Goal: Communication & Community: Ask a question

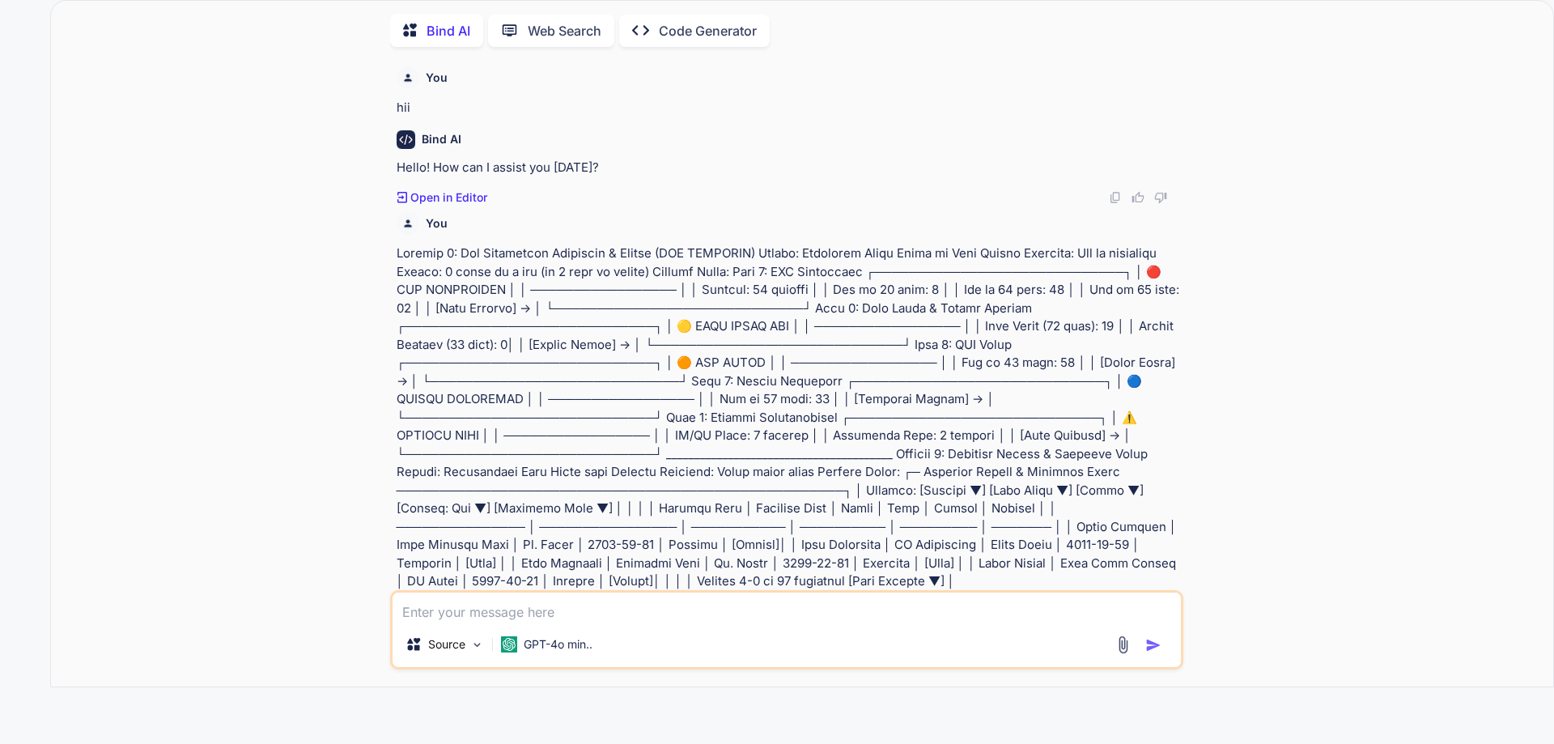
scroll to position [9749, 0]
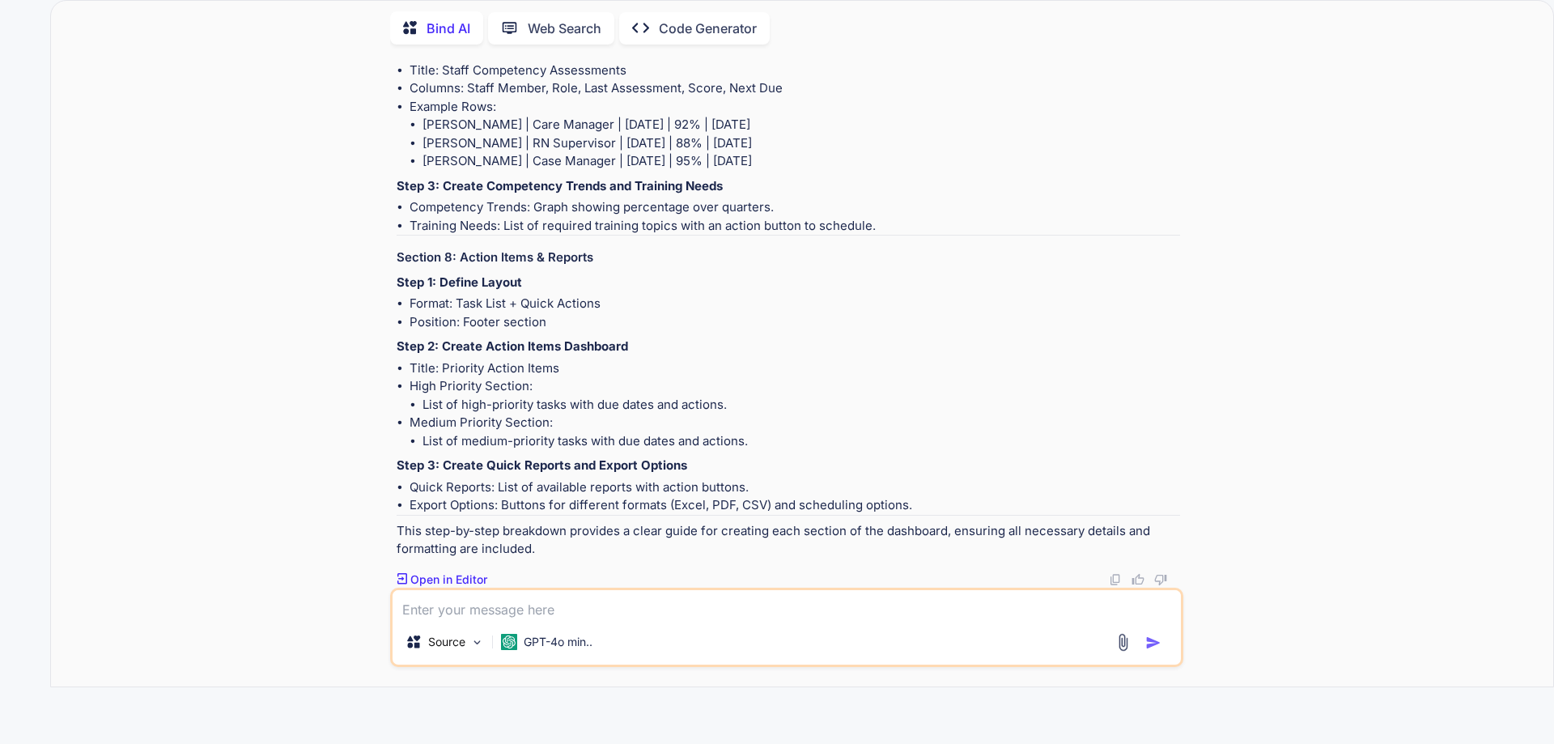
click at [548, 613] on textarea at bounding box center [786, 604] width 788 height 29
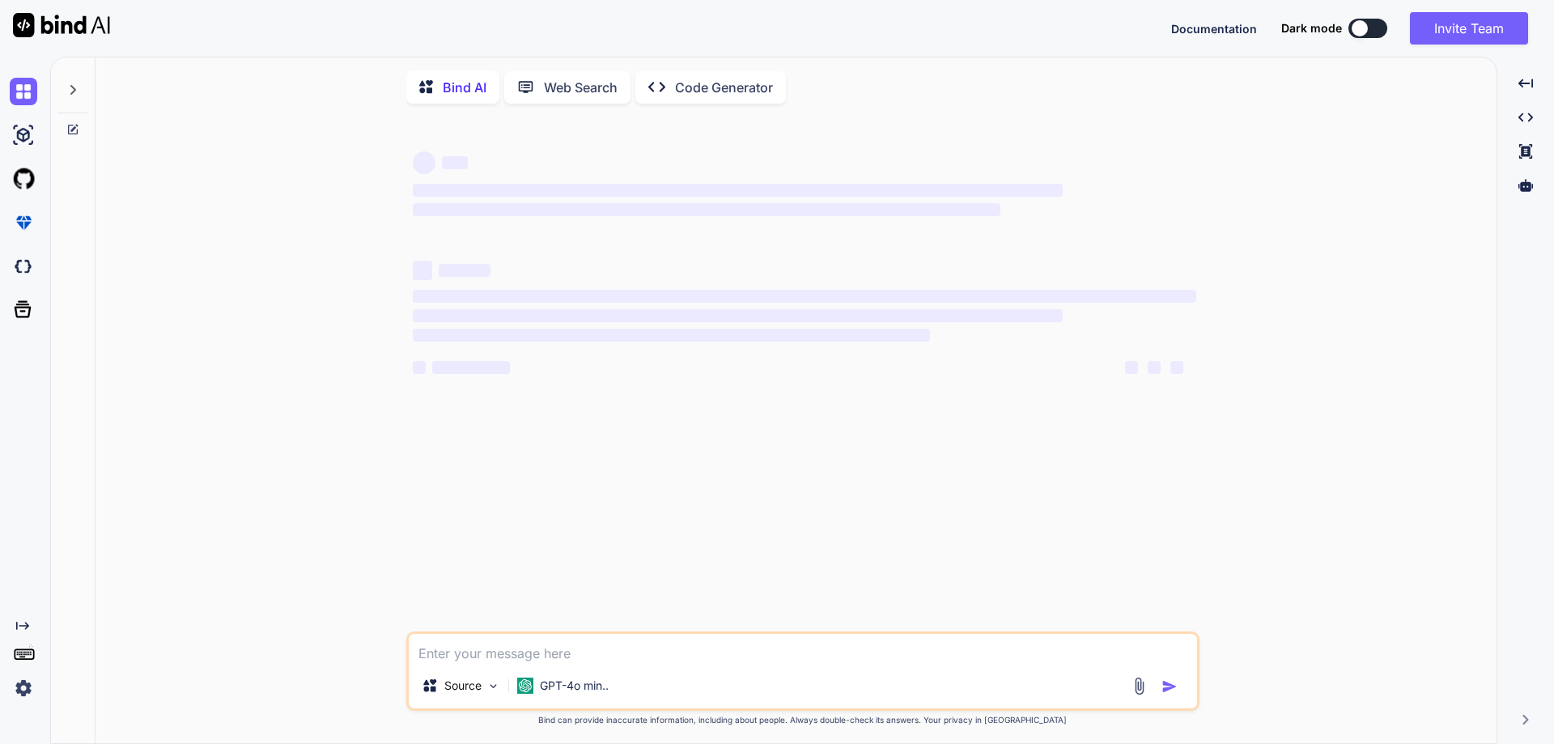
type textarea "x"
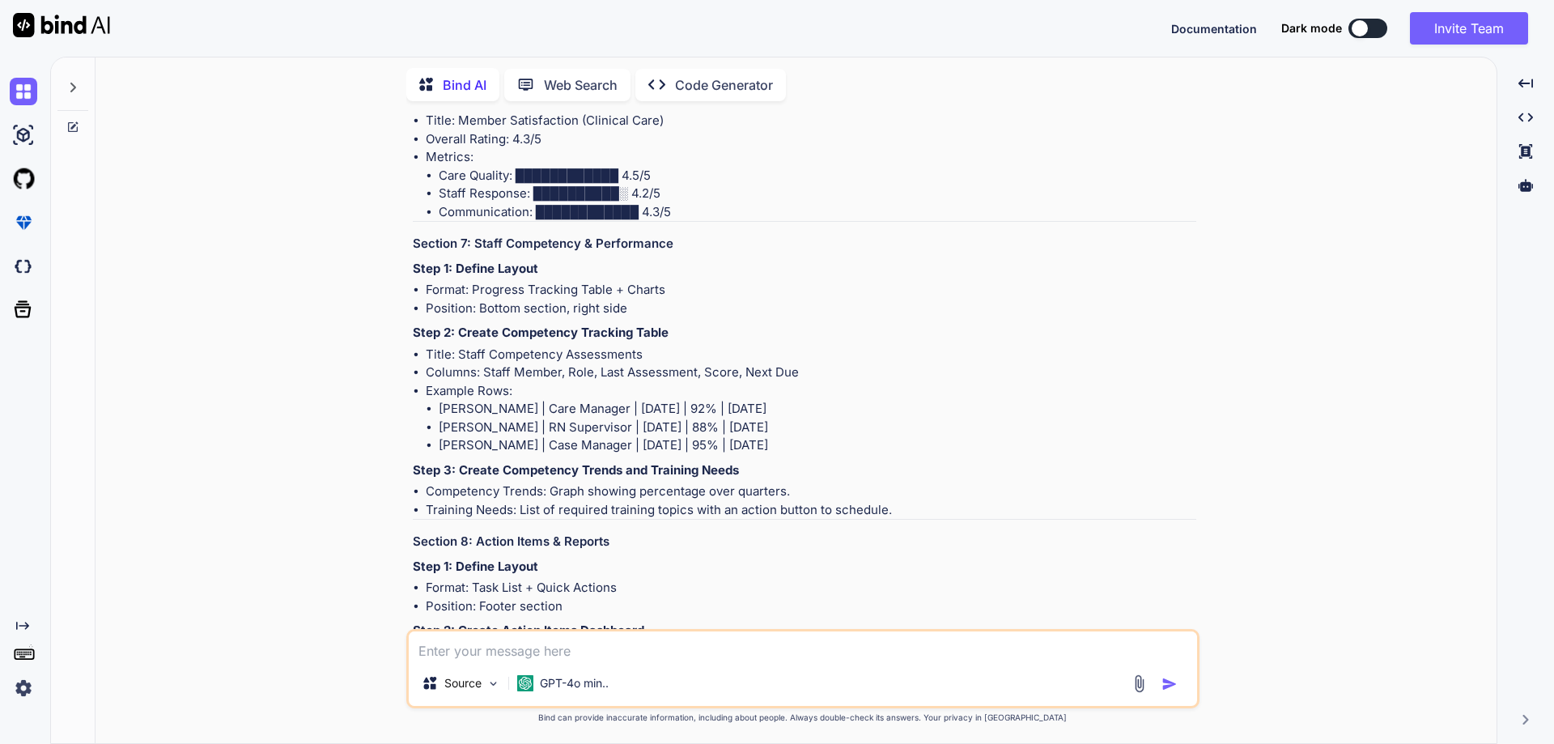
scroll to position [9056, 0]
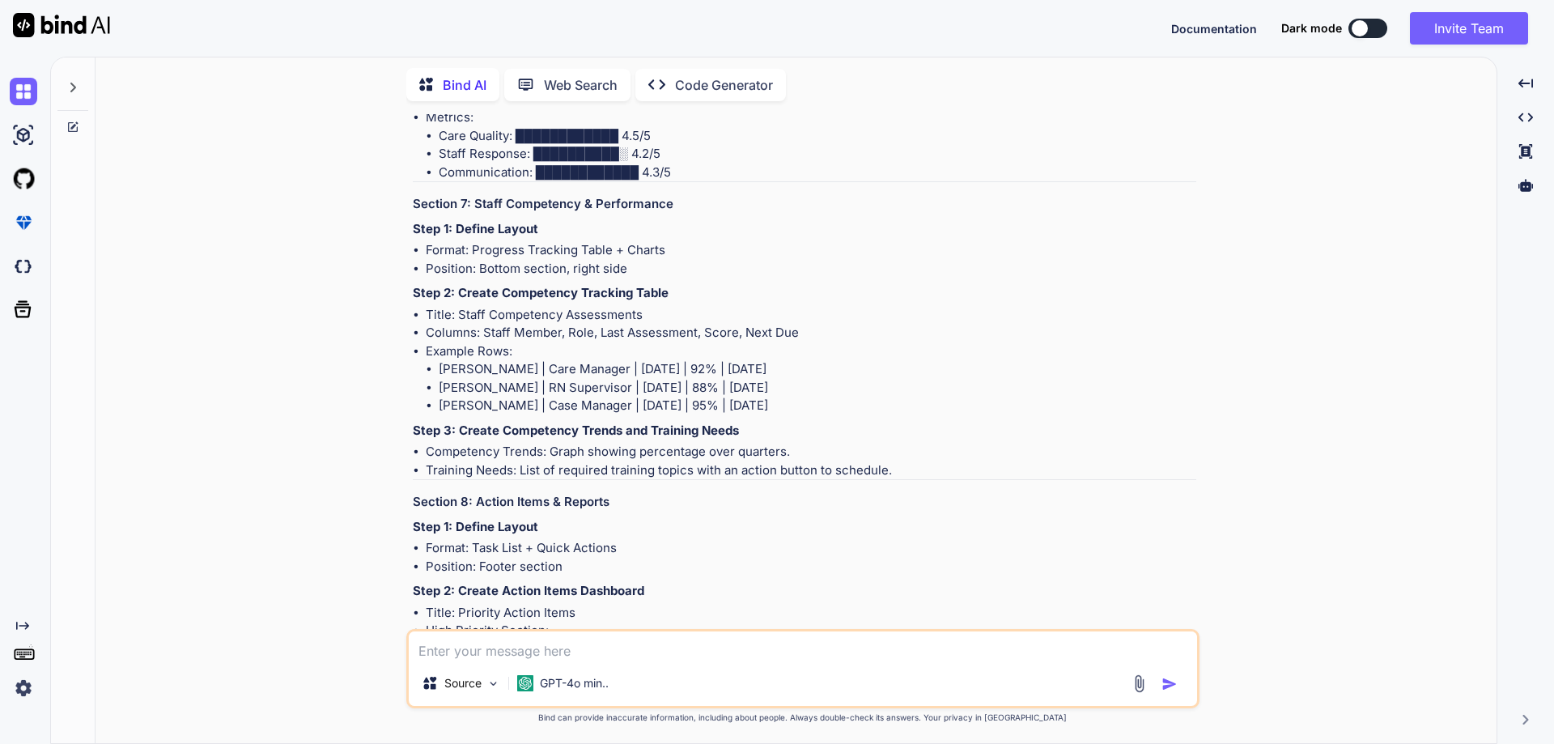
click at [635, 651] on textarea at bounding box center [803, 645] width 788 height 29
type textarea "## 4. Quality Assurance Clinical Personnel Dashboard The Quality Assurance (QA)…"
type textarea "x"
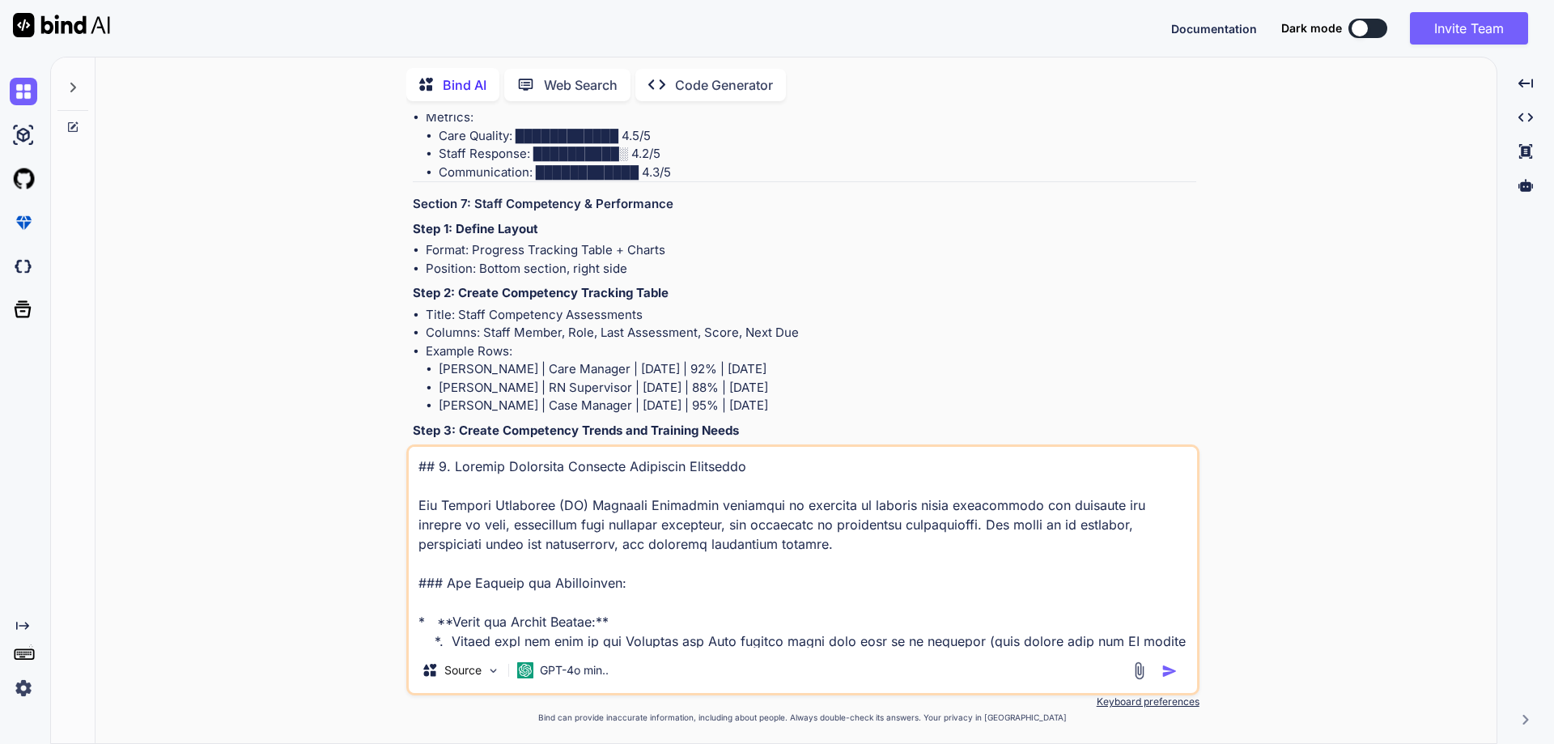
scroll to position [1070, 0]
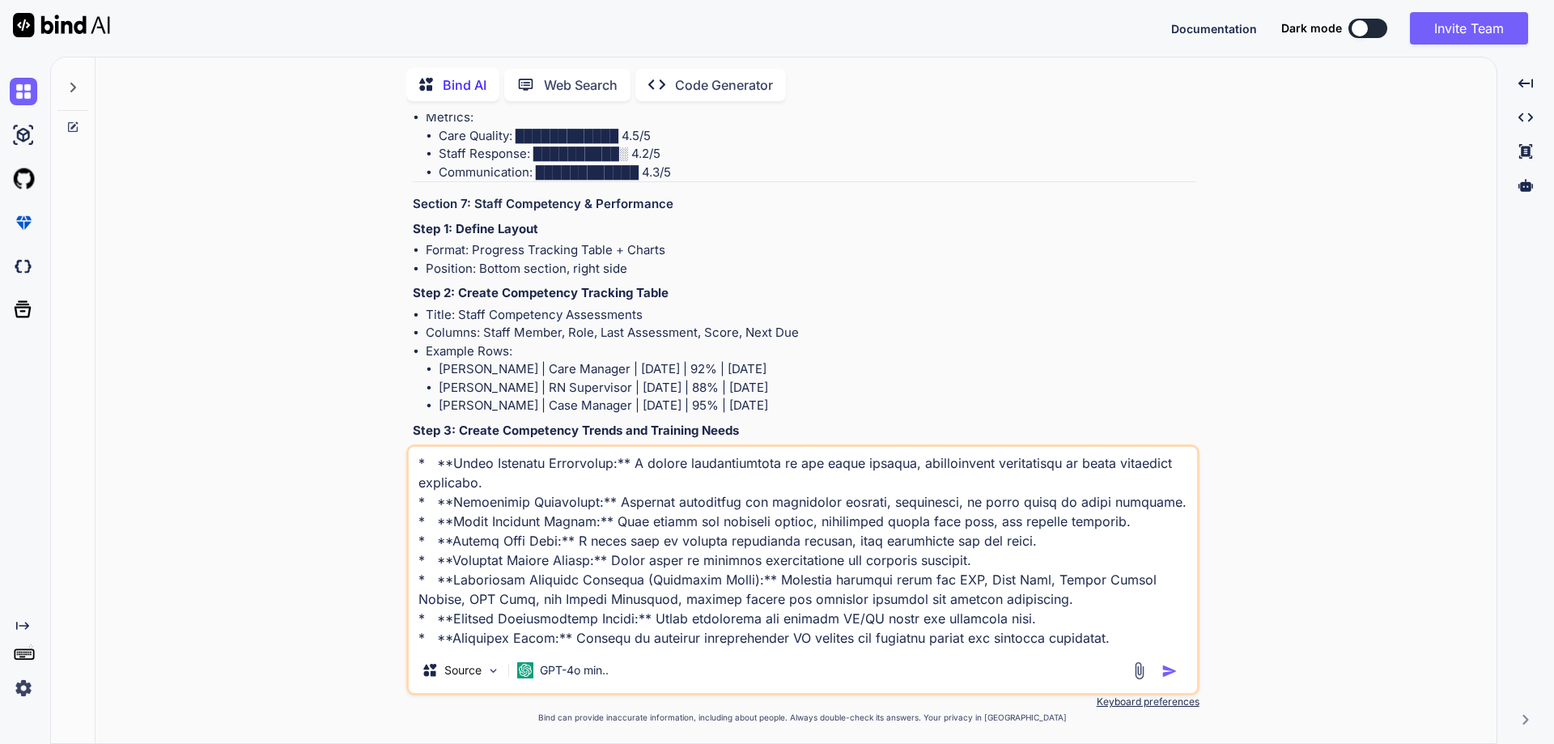
type textarea "## 4. Quality Assurance Clinical Personnel Dashboard The Quality Assurance (QA)…"
type textarea "x"
type textarea "## 4. Quality Assurance Clinical Personnel Dashboard The Quality Assurance (QA)…"
type textarea "x"
type textarea "## 4. Quality Assurance Clinical Personnel Dashboard The Quality Assurance (QA)…"
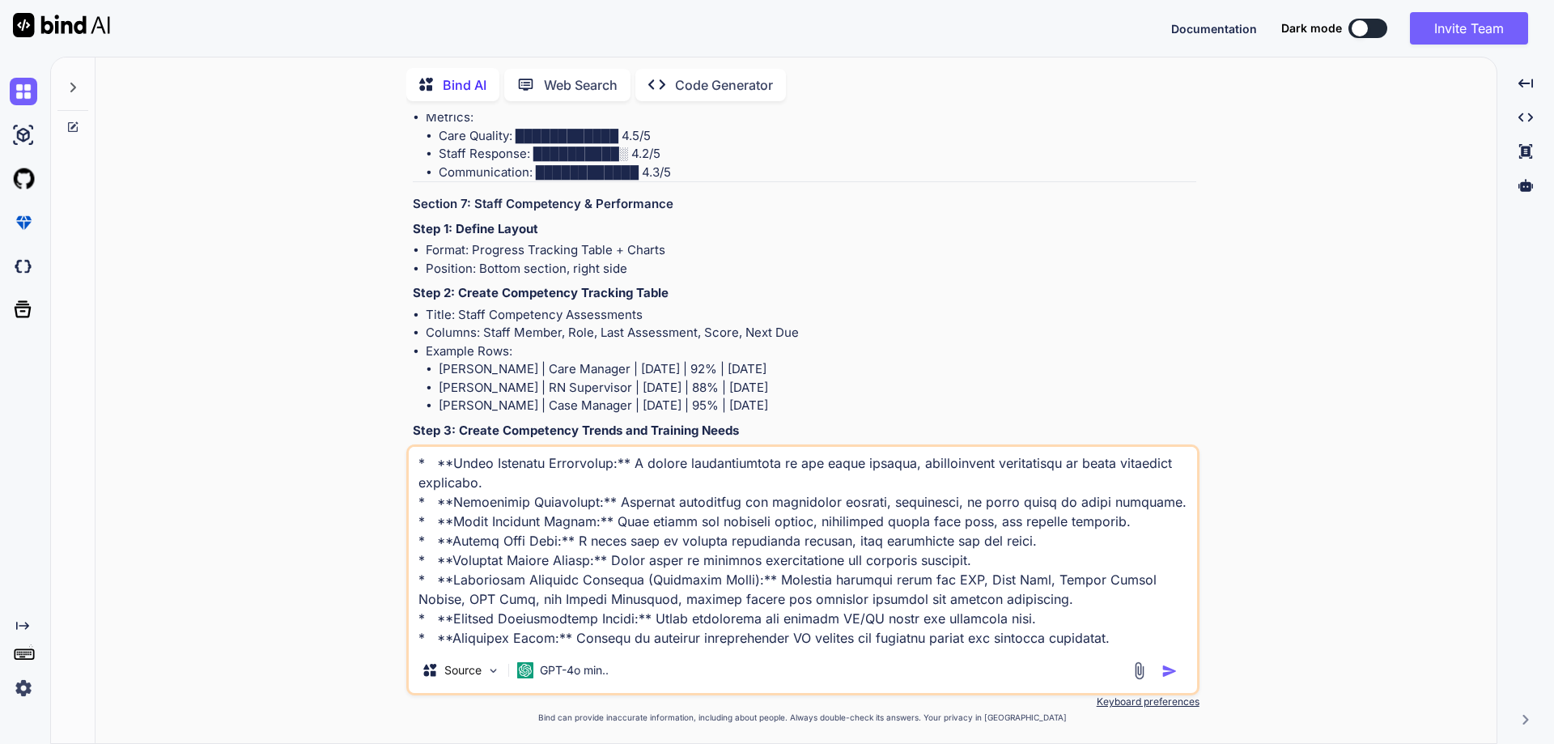
type textarea "x"
type textarea "## 4. Quality Assurance Clinical Personnel Dashboard The Quality Assurance (QA)…"
type textarea "x"
type textarea "## 4. Quality Assurance Clinical Personnel Dashboard The Quality Assurance (QA)…"
type textarea "x"
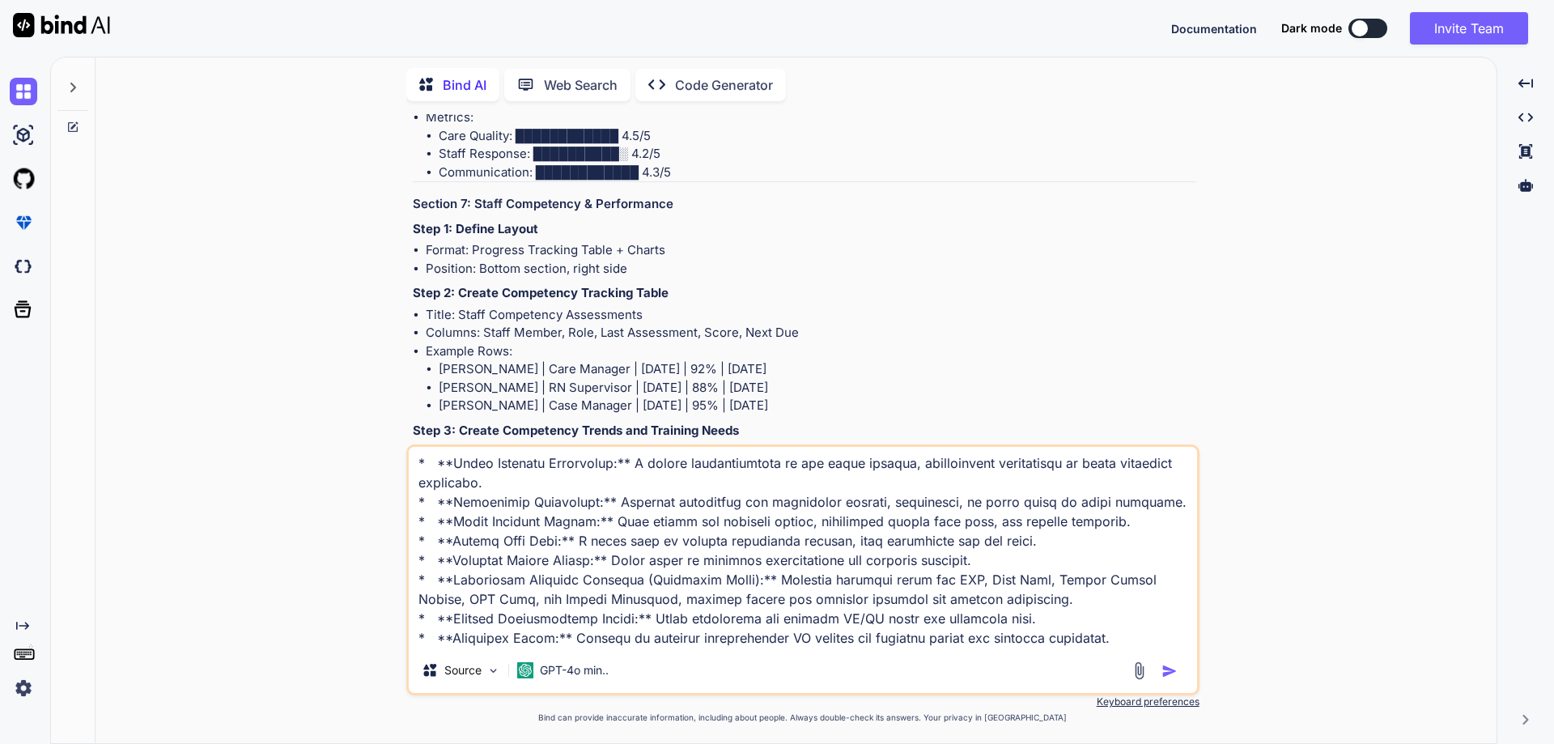
type textarea "## 4. Quality Assurance Clinical Personnel Dashboard The Quality Assurance (QA)…"
type textarea "x"
type textarea "## 4. Quality Assurance Clinical Personnel Dashboard The Quality Assurance (QA)…"
type textarea "x"
type textarea "## 4. Quality Assurance Clinical Personnel Dashboard The Quality Assurance (QA)…"
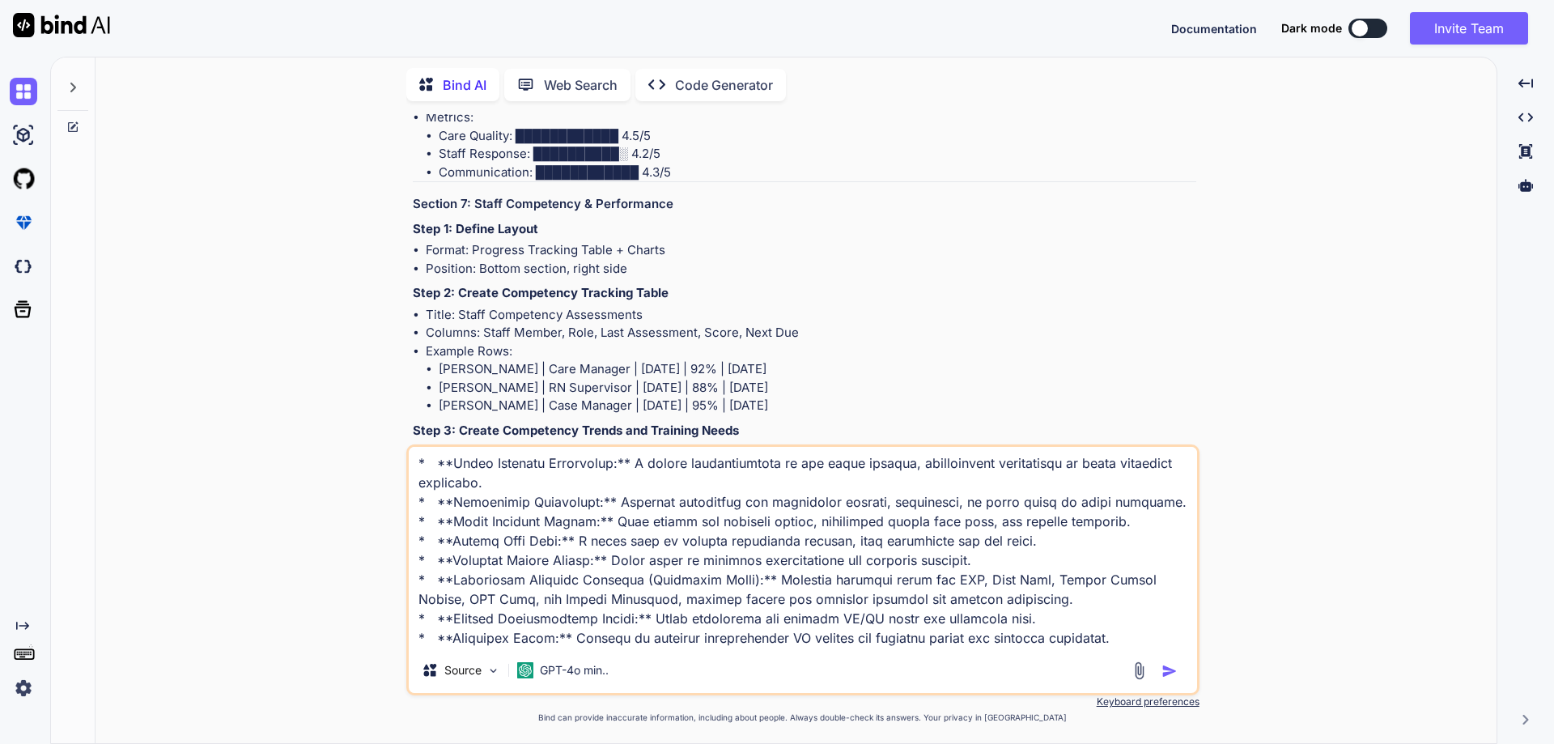
type textarea "x"
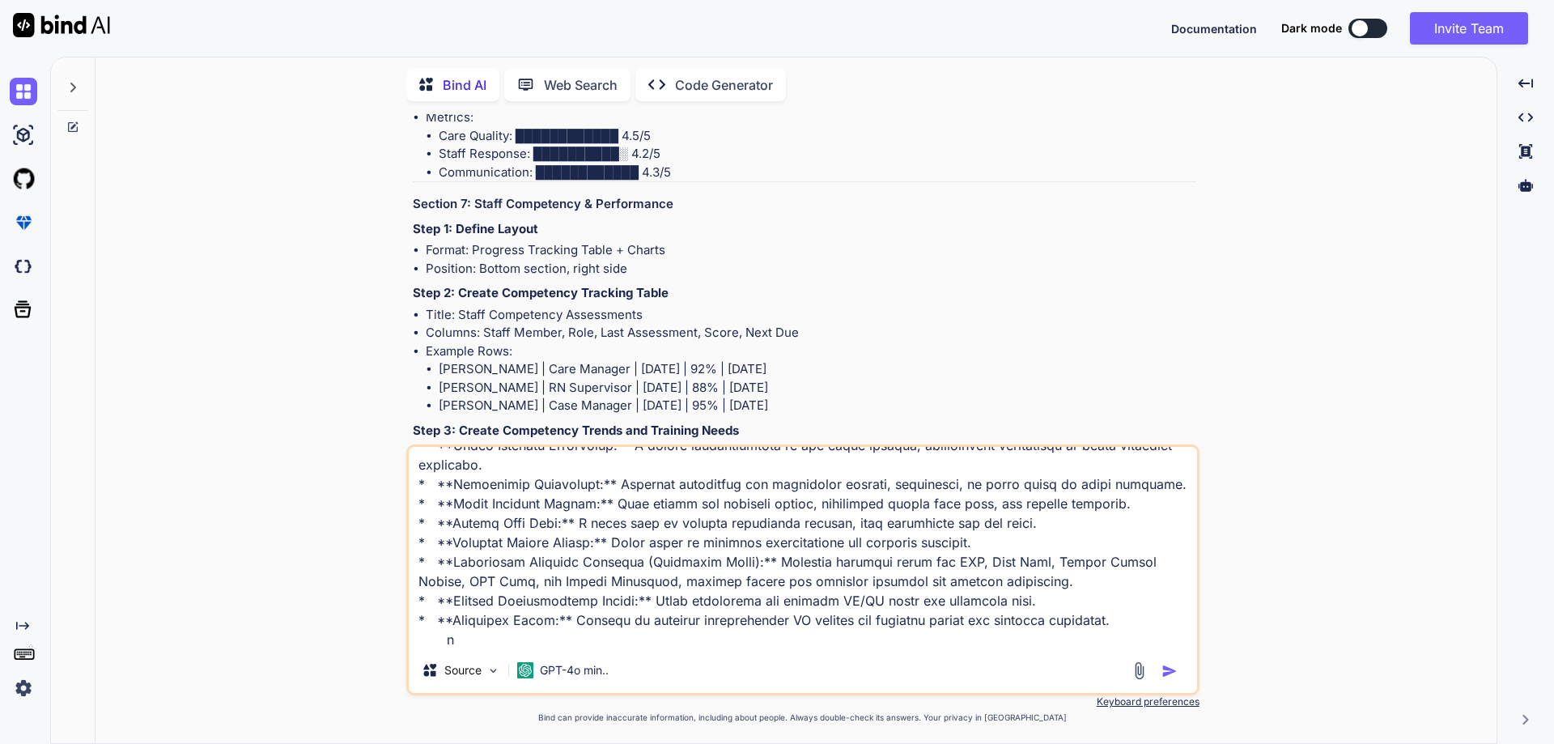
type textarea "## 4. Quality Assurance Clinical Personnel Dashboard The Quality Assurance (QA)…"
type textarea "x"
type textarea "## 4. Quality Assurance Clinical Personnel Dashboard The Quality Assurance (QA)…"
type textarea "x"
type textarea "## 4. Quality Assurance Clinical Personnel Dashboard The Quality Assurance (QA)…"
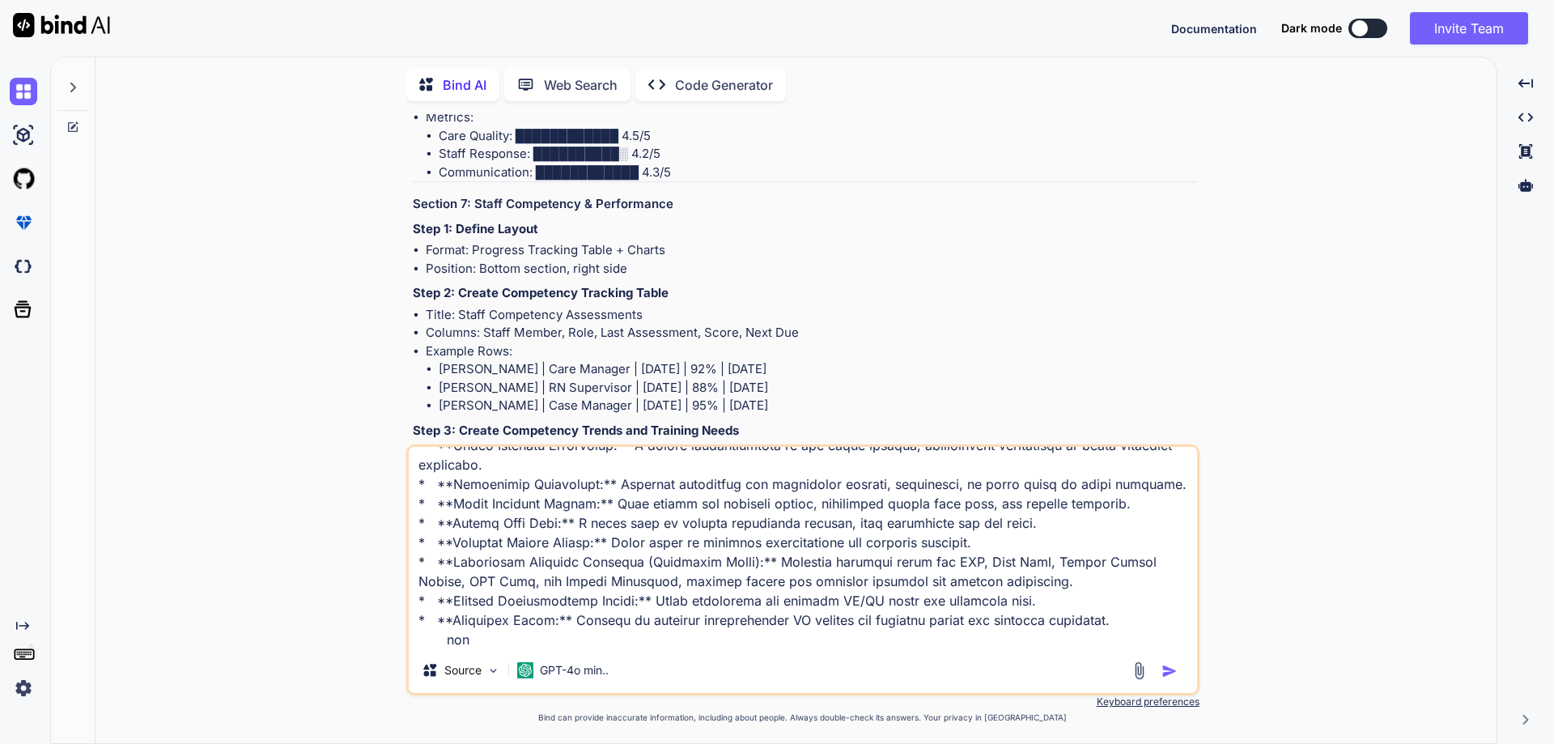
type textarea "x"
type textarea "## 4. Quality Assurance Clinical Personnel Dashboard The Quality Assurance (QA)…"
type textarea "x"
type textarea "## 4. Quality Assurance Clinical Personnel Dashboard The Quality Assurance (QA)…"
type textarea "x"
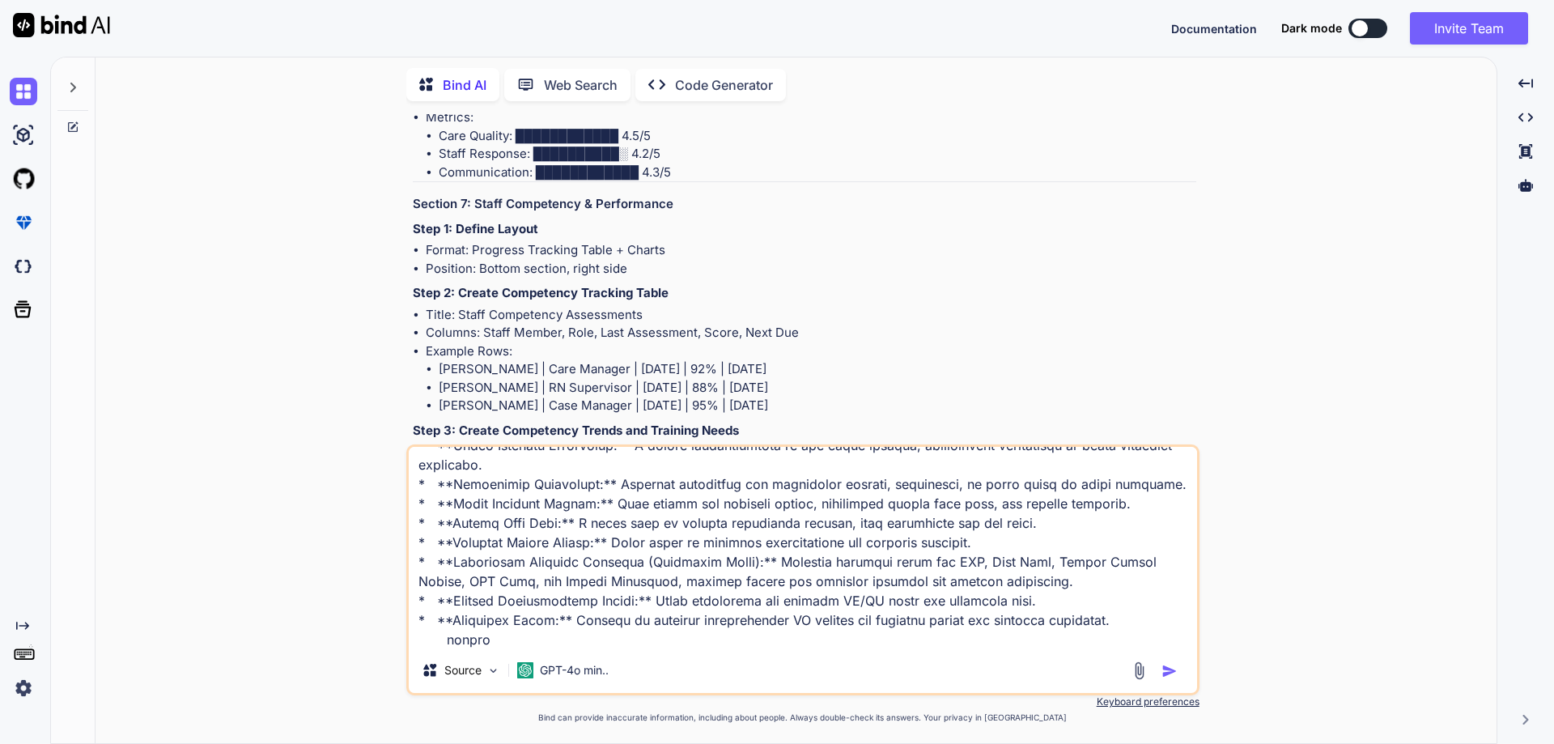
type textarea "## 4. Quality Assurance Clinical Personnel Dashboard The Quality Assurance (QA)…"
type textarea "x"
type textarea "## 4. Quality Assurance Clinical Personnel Dashboard The Quality Assurance (QA)…"
type textarea "x"
type textarea "## 4. Quality Assurance Clinical Personnel Dashboard The Quality Assurance (QA)…"
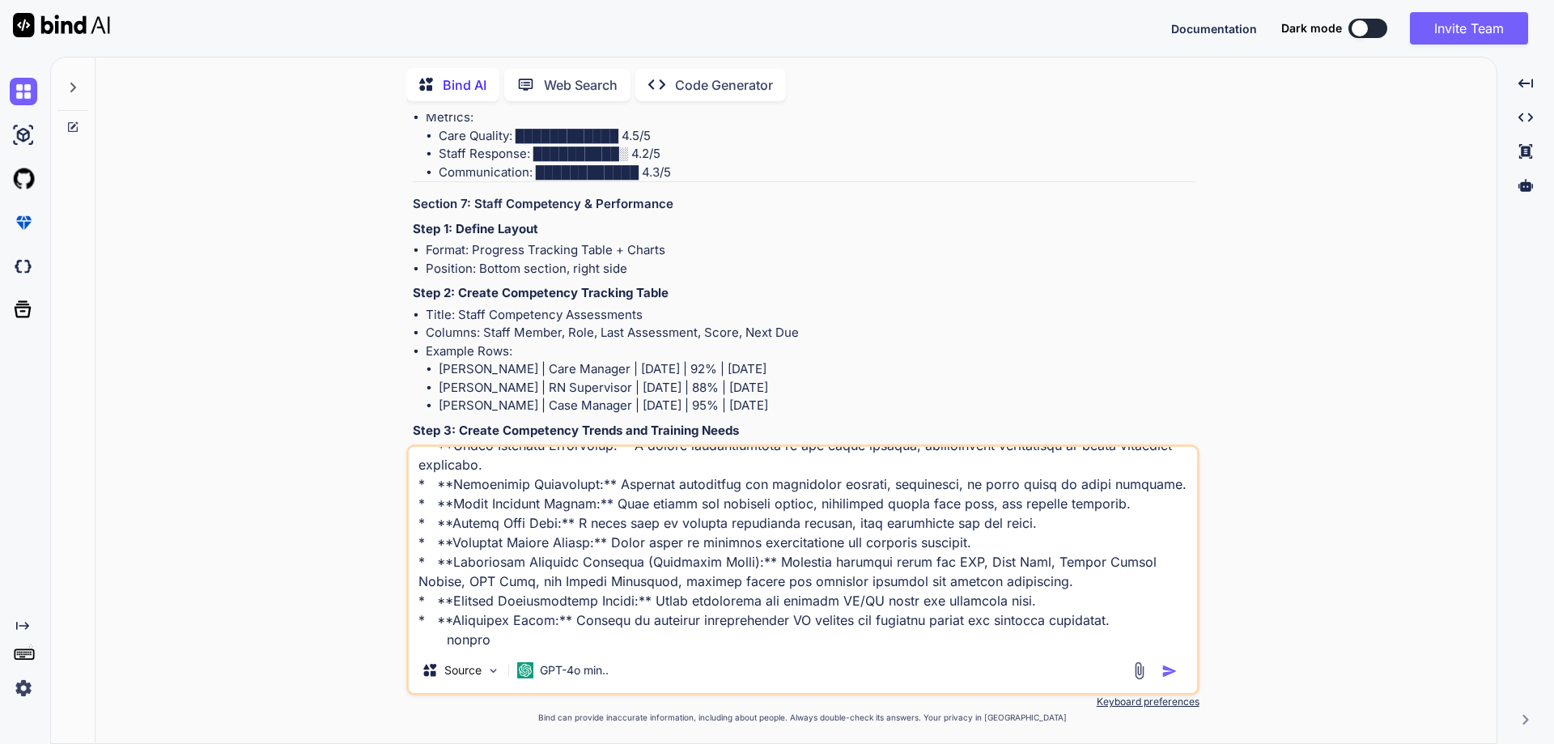
type textarea "x"
type textarea "## 4. Quality Assurance Clinical Personnel Dashboard The Quality Assurance (QA)…"
type textarea "x"
type textarea "## 4. Quality Assurance Clinical Personnel Dashboard The Quality Assurance (QA)…"
type textarea "x"
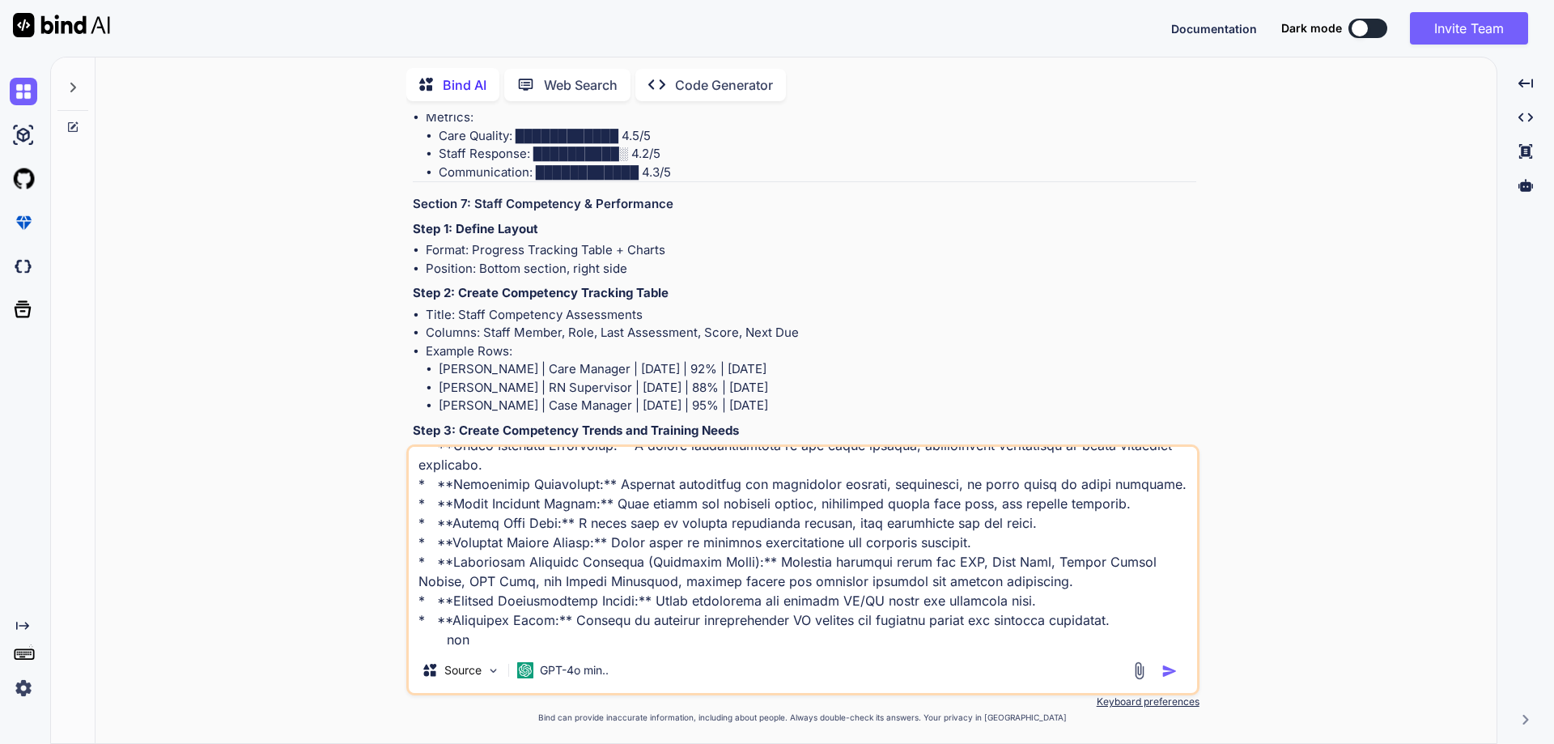
type textarea "## 4. Quality Assurance Clinical Personnel Dashboard The Quality Assurance (QA)…"
type textarea "x"
type textarea "## 4. Quality Assurance Clinical Personnel Dashboard The Quality Assurance (QA)…"
type textarea "x"
type textarea "## 4. Quality Assurance Clinical Personnel Dashboard The Quality Assurance (QA)…"
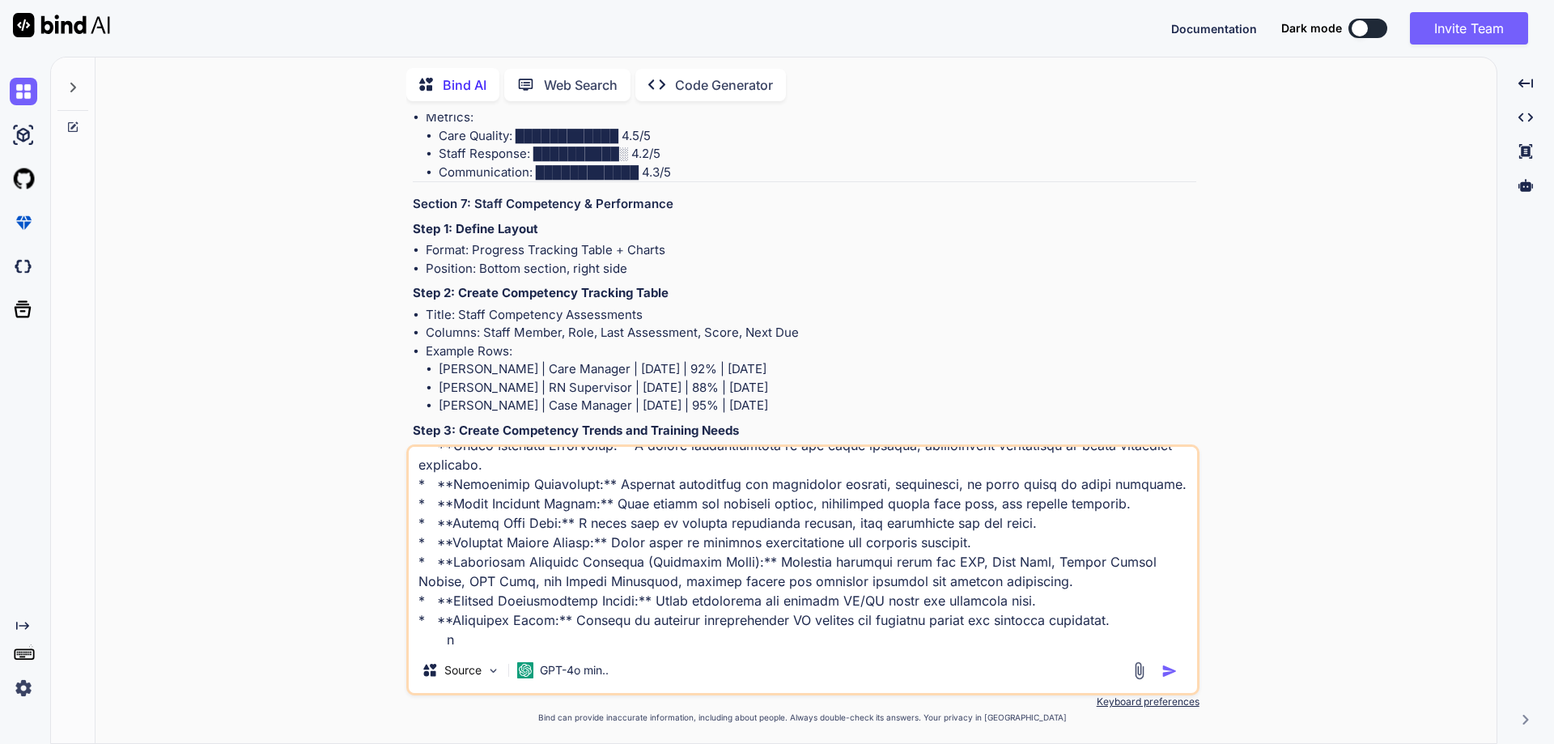
type textarea "x"
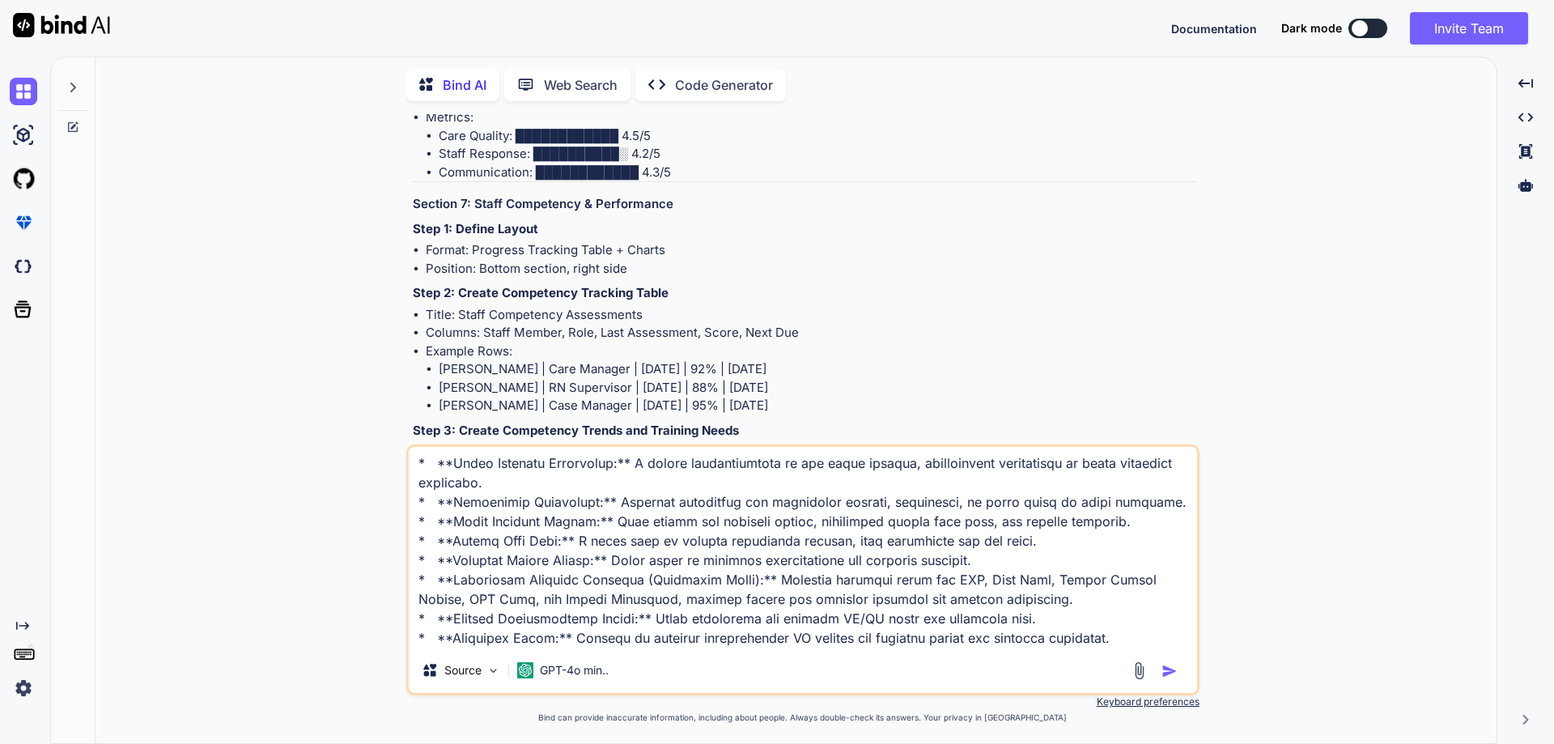
type textarea "## 4. Quality Assurance Clinical Personnel Dashboard The Quality Assurance (QA)…"
type textarea "x"
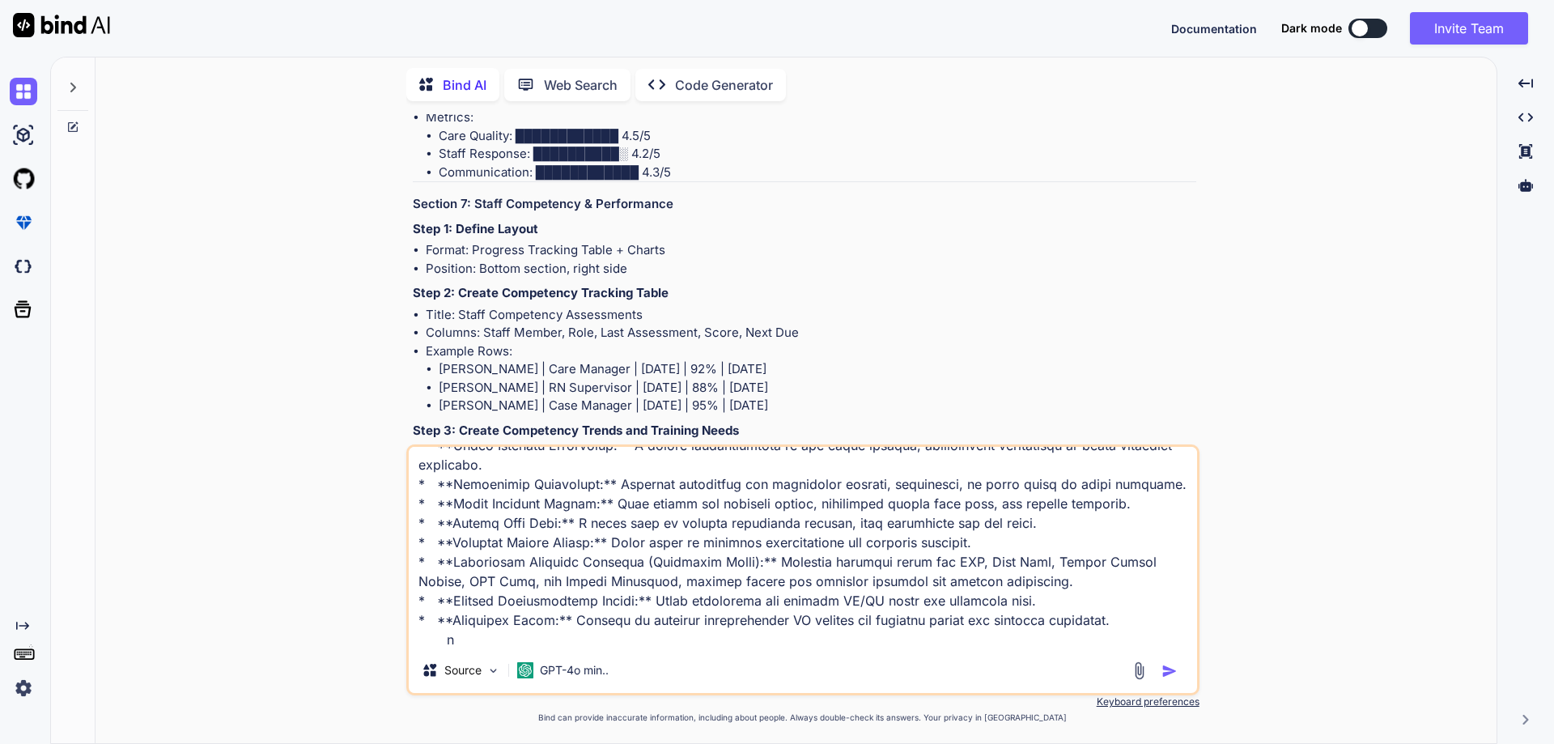
type textarea "## 4. Quality Assurance Clinical Personnel Dashboard The Quality Assurance (QA)…"
type textarea "x"
type textarea "## 4. Quality Assurance Clinical Personnel Dashboard The Quality Assurance (QA)…"
type textarea "x"
type textarea "## 4. Quality Assurance Clinical Personnel Dashboard The Quality Assurance (QA)…"
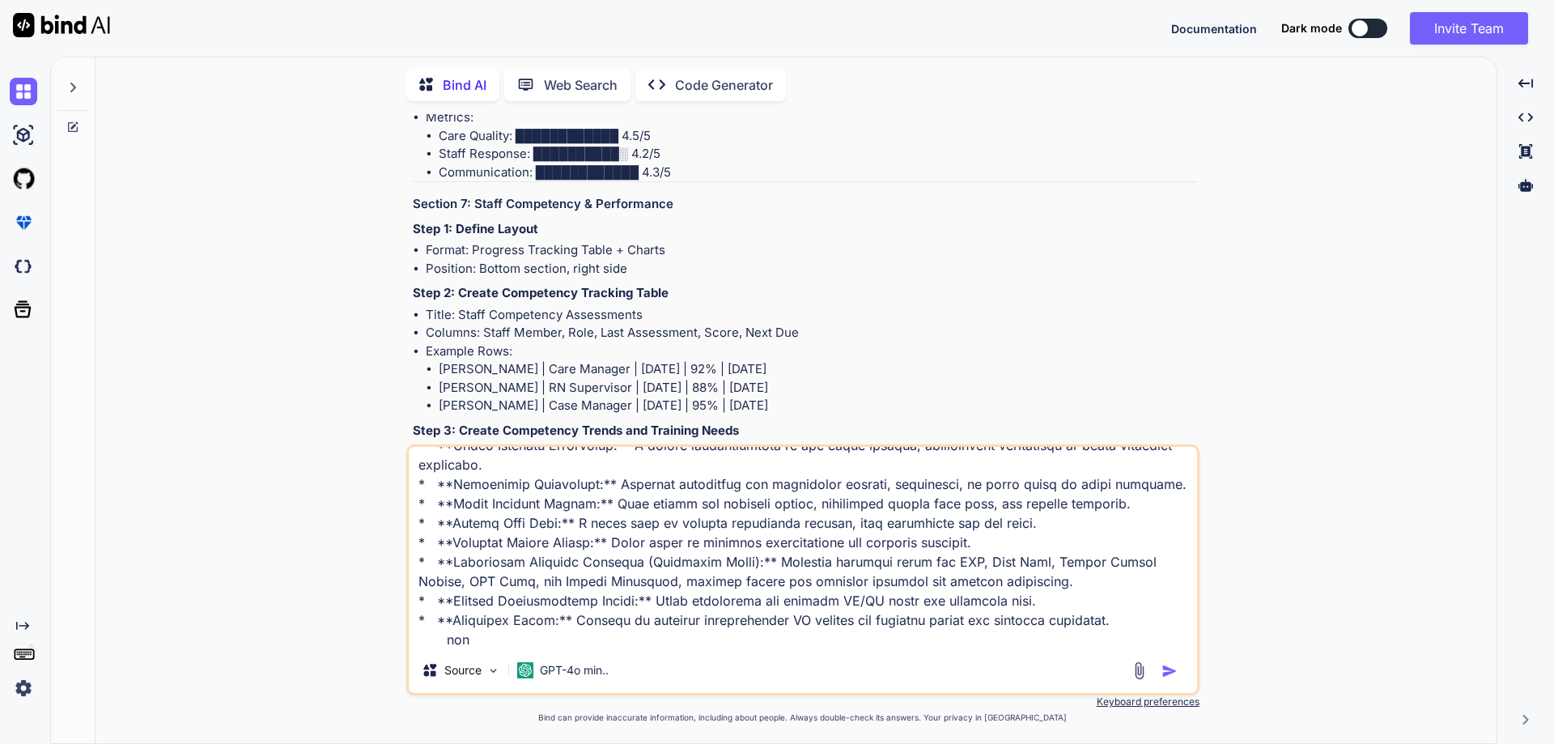
type textarea "x"
type textarea "## 4. Quality Assurance Clinical Personnel Dashboard The Quality Assurance (QA)…"
type textarea "x"
type textarea "## 4. Quality Assurance Clinical Personnel Dashboard The Quality Assurance (QA)…"
type textarea "x"
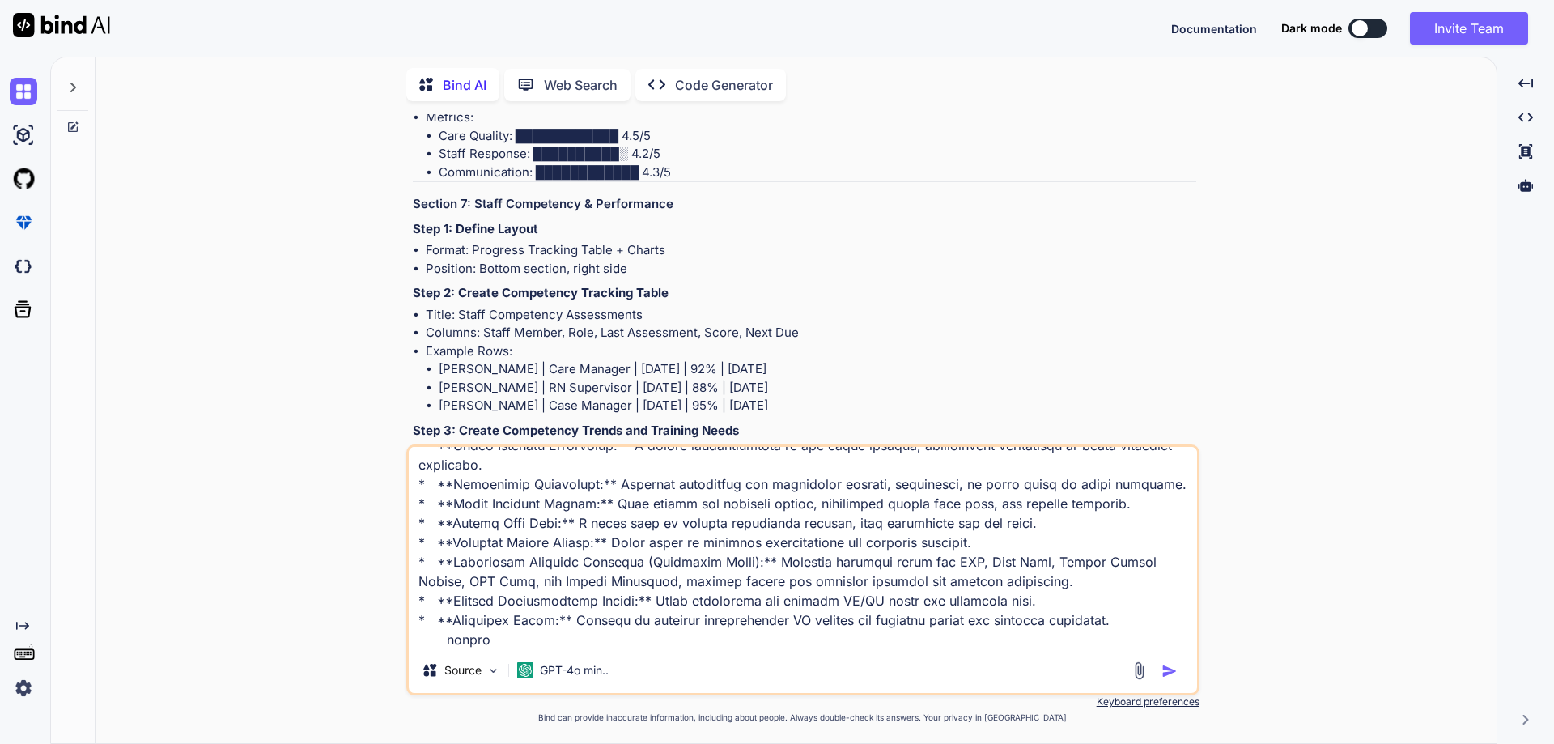
type textarea "## 4. Quality Assurance Clinical Personnel Dashboard The Quality Assurance (QA)…"
type textarea "x"
type textarea "## 4. Quality Assurance Clinical Personnel Dashboard The Quality Assurance (QA)…"
type textarea "x"
type textarea "## 4. Quality Assurance Clinical Personnel Dashboard The Quality Assurance (QA)…"
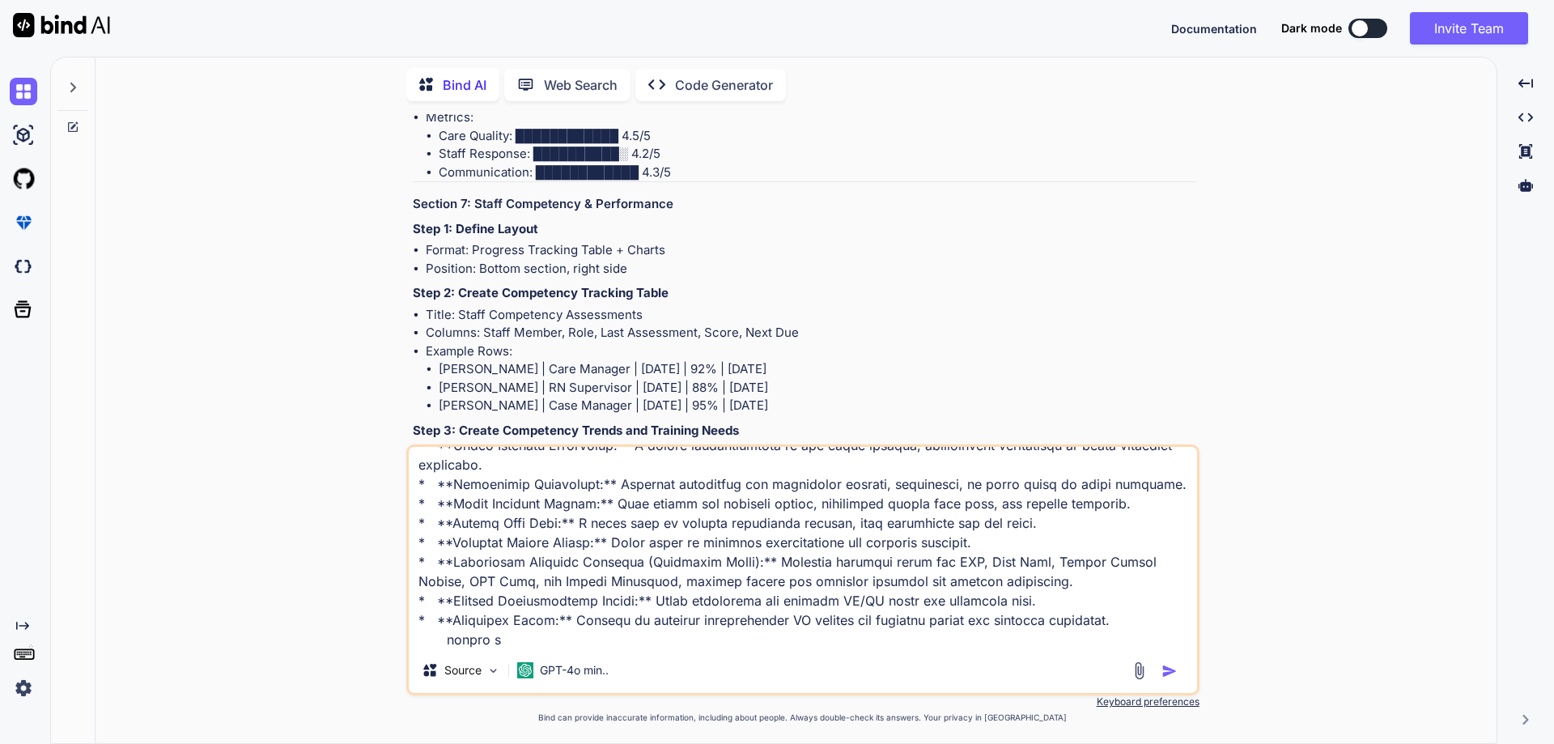
type textarea "x"
type textarea "## 4. Quality Assurance Clinical Personnel Dashboard The Quality Assurance (QA)…"
type textarea "x"
type textarea "## 4. Quality Assurance Clinical Personnel Dashboard The Quality Assurance (QA)…"
type textarea "x"
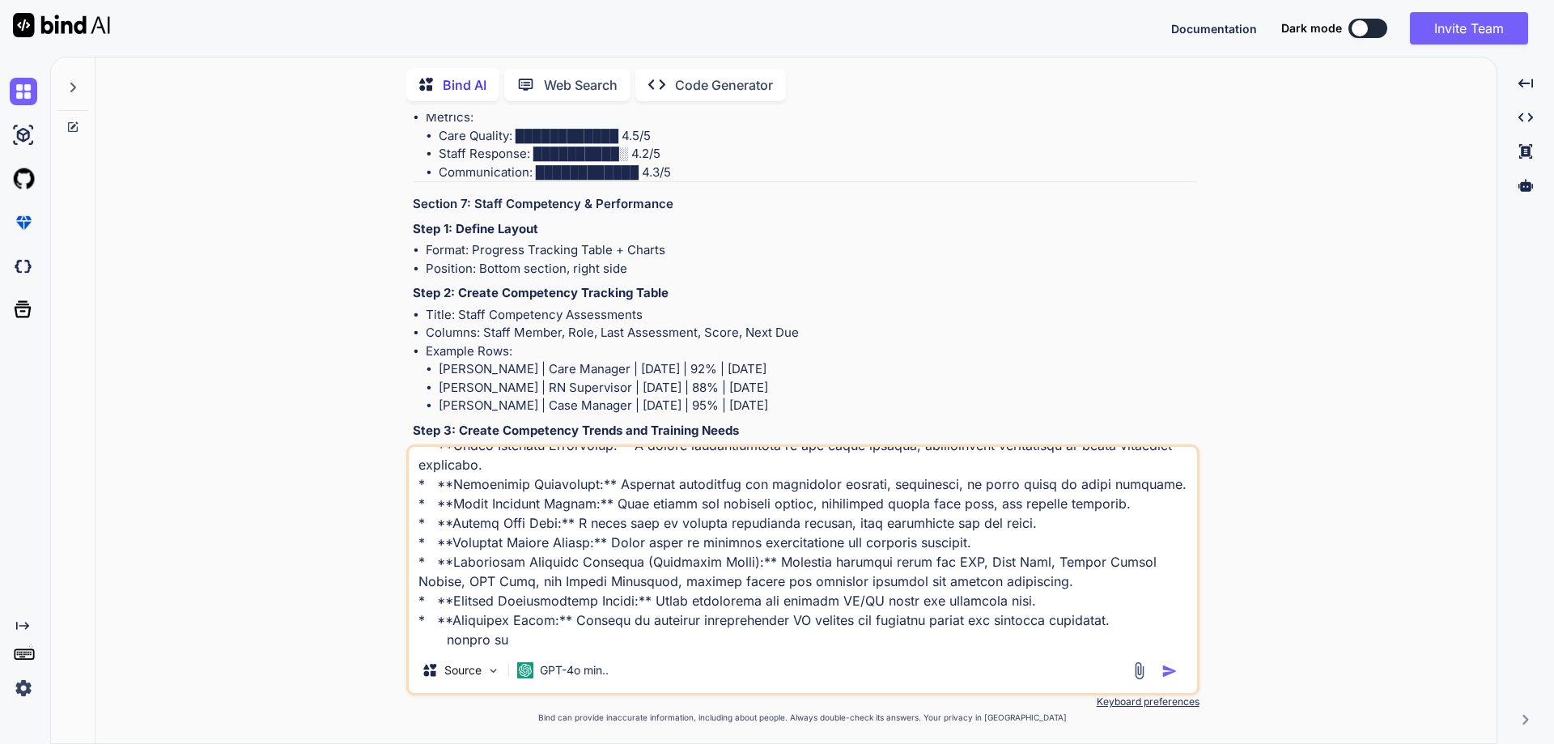
type textarea "## 4. Quality Assurance Clinical Personnel Dashboard The Quality Assurance (QA)…"
type textarea "x"
type textarea "## 4. Quality Assurance Clinical Personnel Dashboard The Quality Assurance (QA)…"
type textarea "x"
type textarea "## 4. Quality Assurance Clinical Personnel Dashboard The Quality Assurance (QA)…"
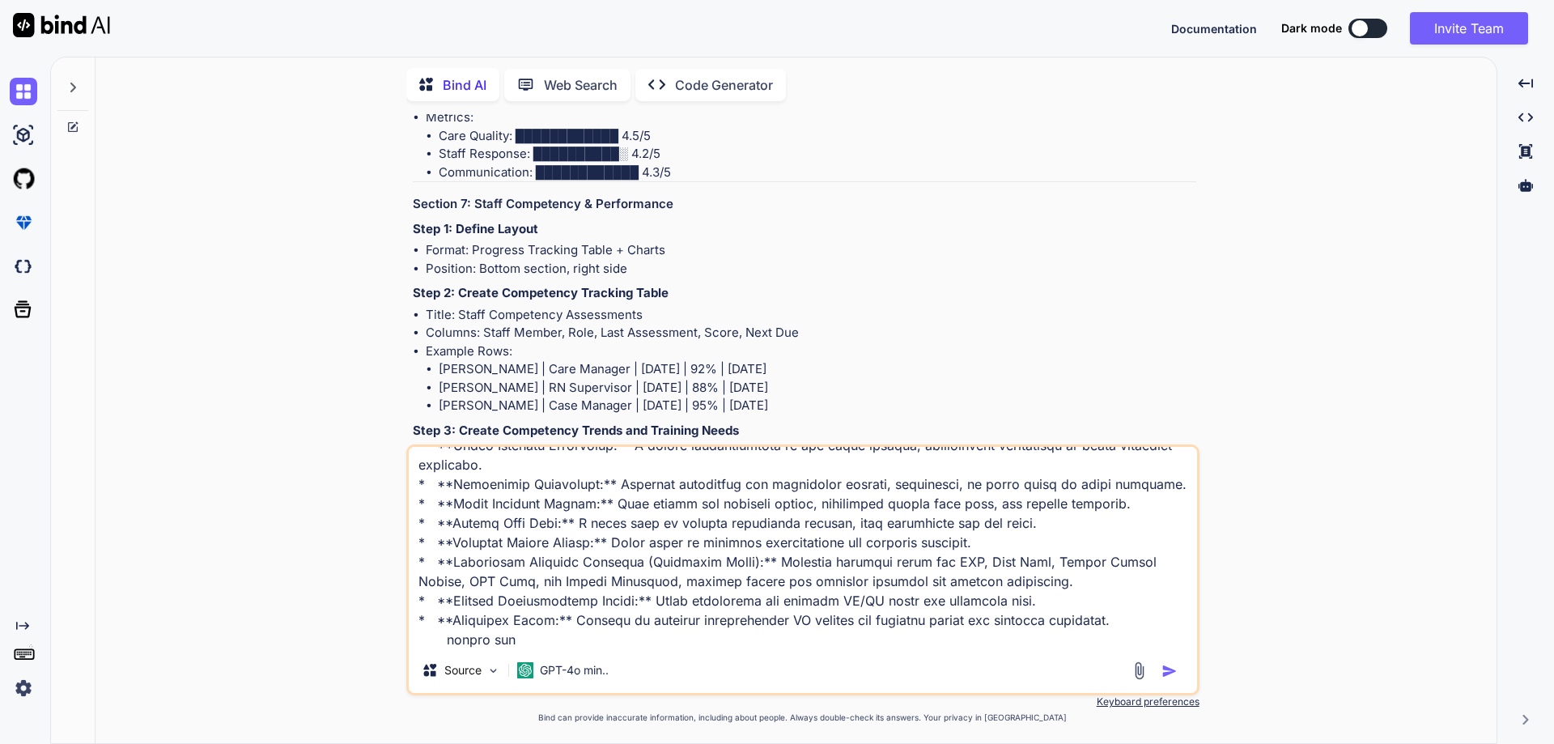
type textarea "x"
type textarea "## 4. Quality Assurance Clinical Personnel Dashboard The Quality Assurance (QA)…"
type textarea "x"
type textarea "## 4. Quality Assurance Clinical Personnel Dashboard The Quality Assurance (QA)…"
type textarea "x"
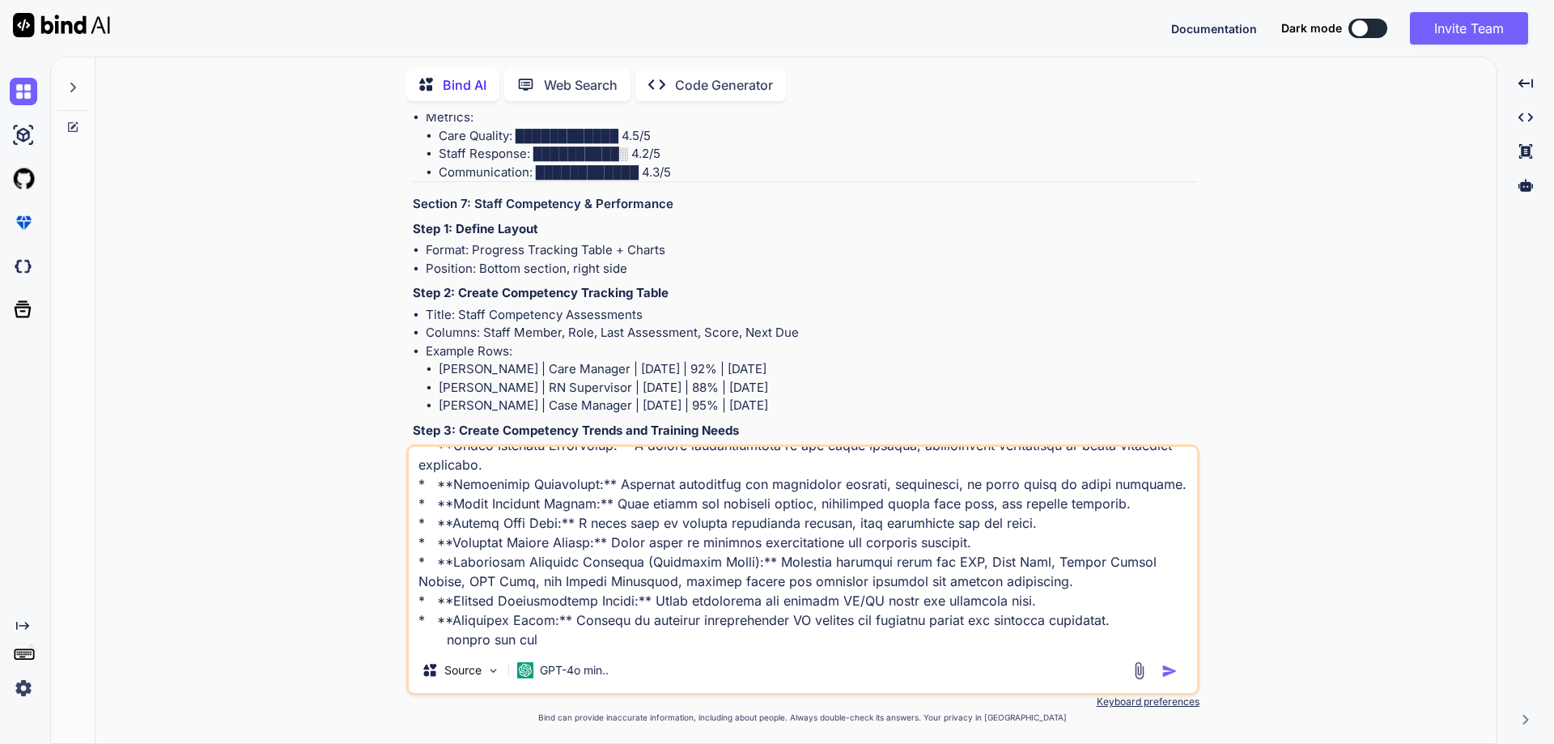
type textarea "## 4. Quality Assurance Clinical Personnel Dashboard The Quality Assurance (QA)…"
type textarea "x"
type textarea "## 4. Quality Assurance Clinical Personnel Dashboard The Quality Assurance (QA)…"
type textarea "x"
type textarea "## 4. Quality Assurance Clinical Personnel Dashboard The Quality Assurance (QA)…"
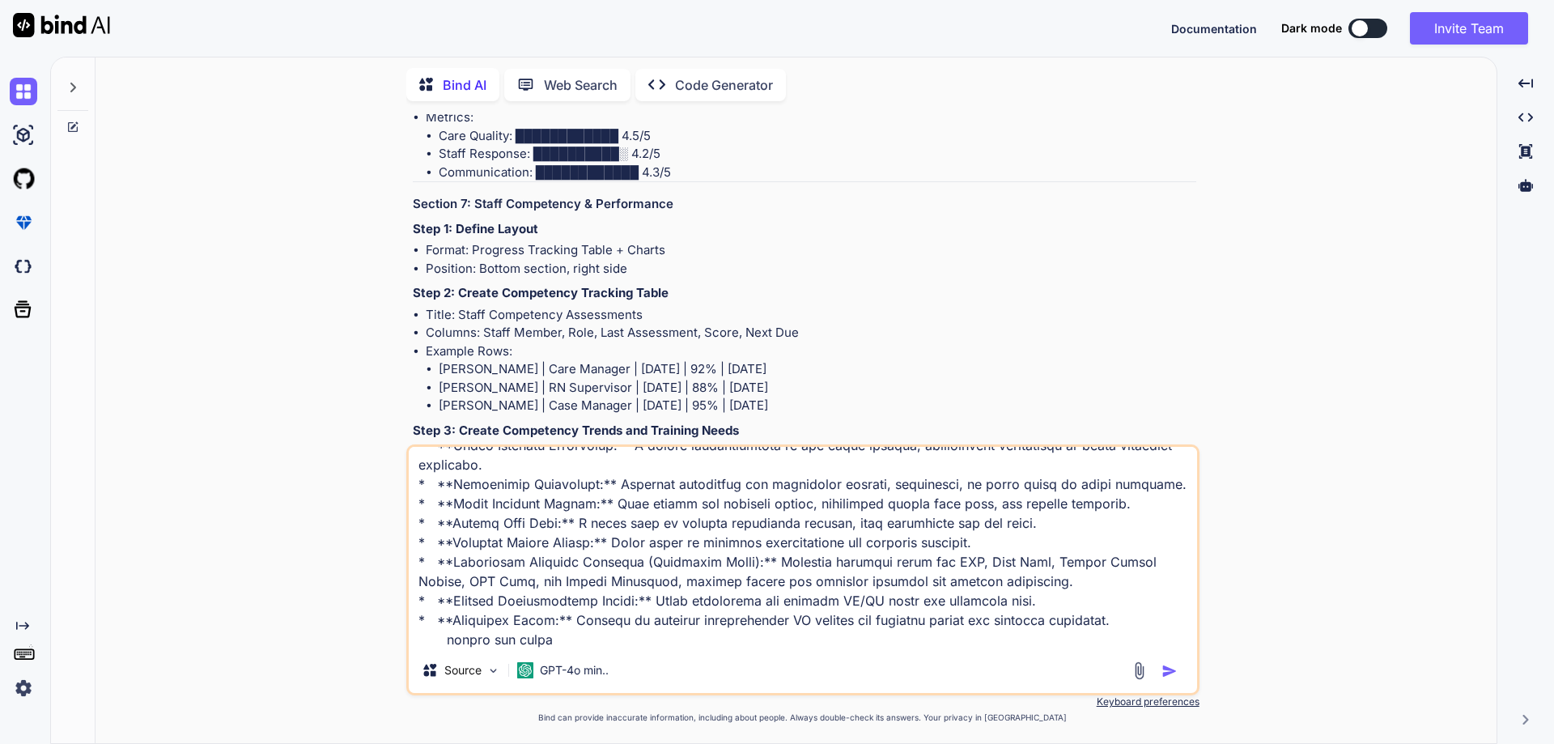
type textarea "x"
type textarea "## 4. Quality Assurance Clinical Personnel Dashboard The Quality Assurance (QA)…"
type textarea "x"
type textarea "## 4. Quality Assurance Clinical Personnel Dashboard The Quality Assurance (QA)…"
type textarea "x"
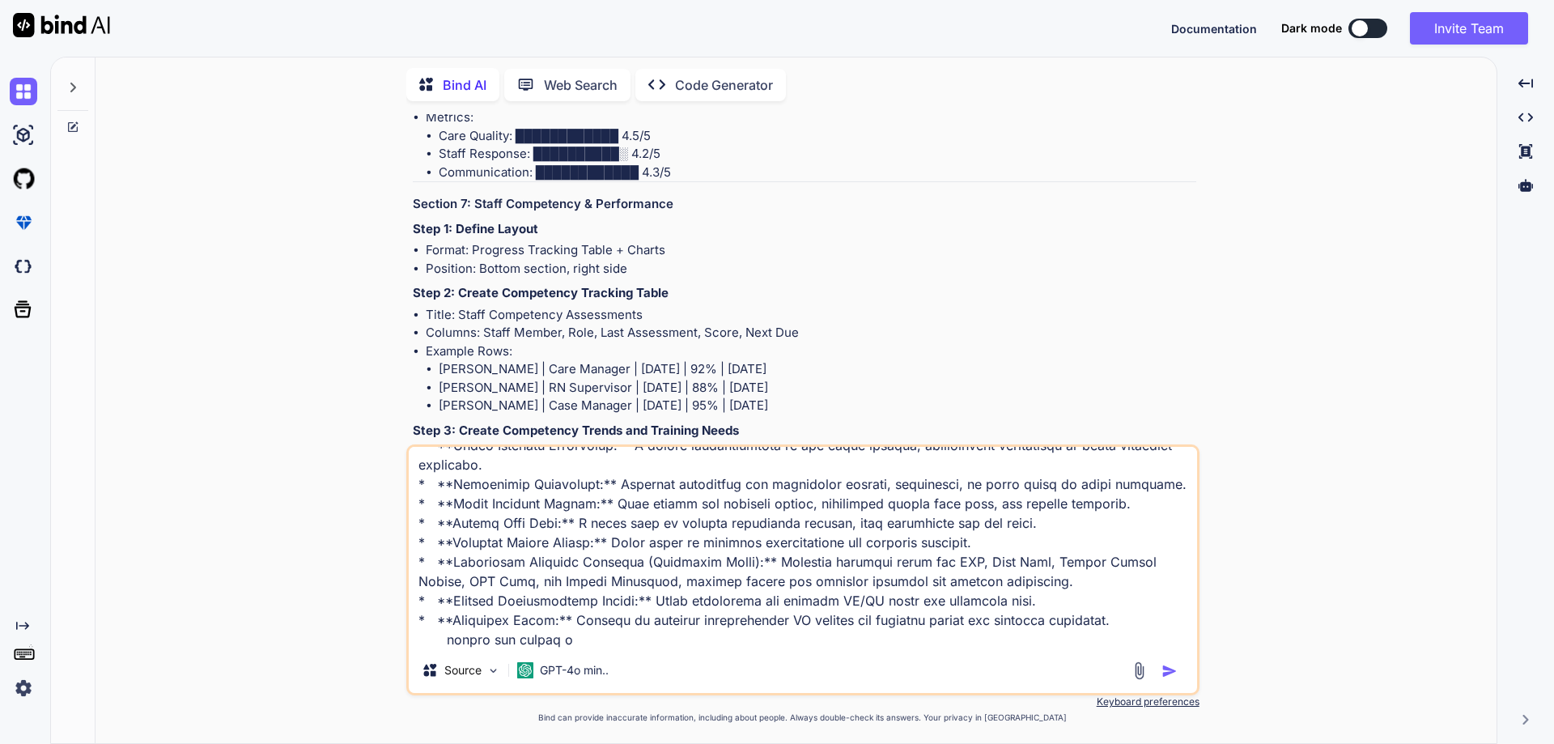
type textarea "## 4. Quality Assurance Clinical Personnel Dashboard The Quality Assurance (QA)…"
type textarea "x"
type textarea "## 4. Quality Assurance Clinical Personnel Dashboard The Quality Assurance (QA)…"
type textarea "x"
type textarea "## 4. Quality Assurance Clinical Personnel Dashboard The Quality Assurance (QA)…"
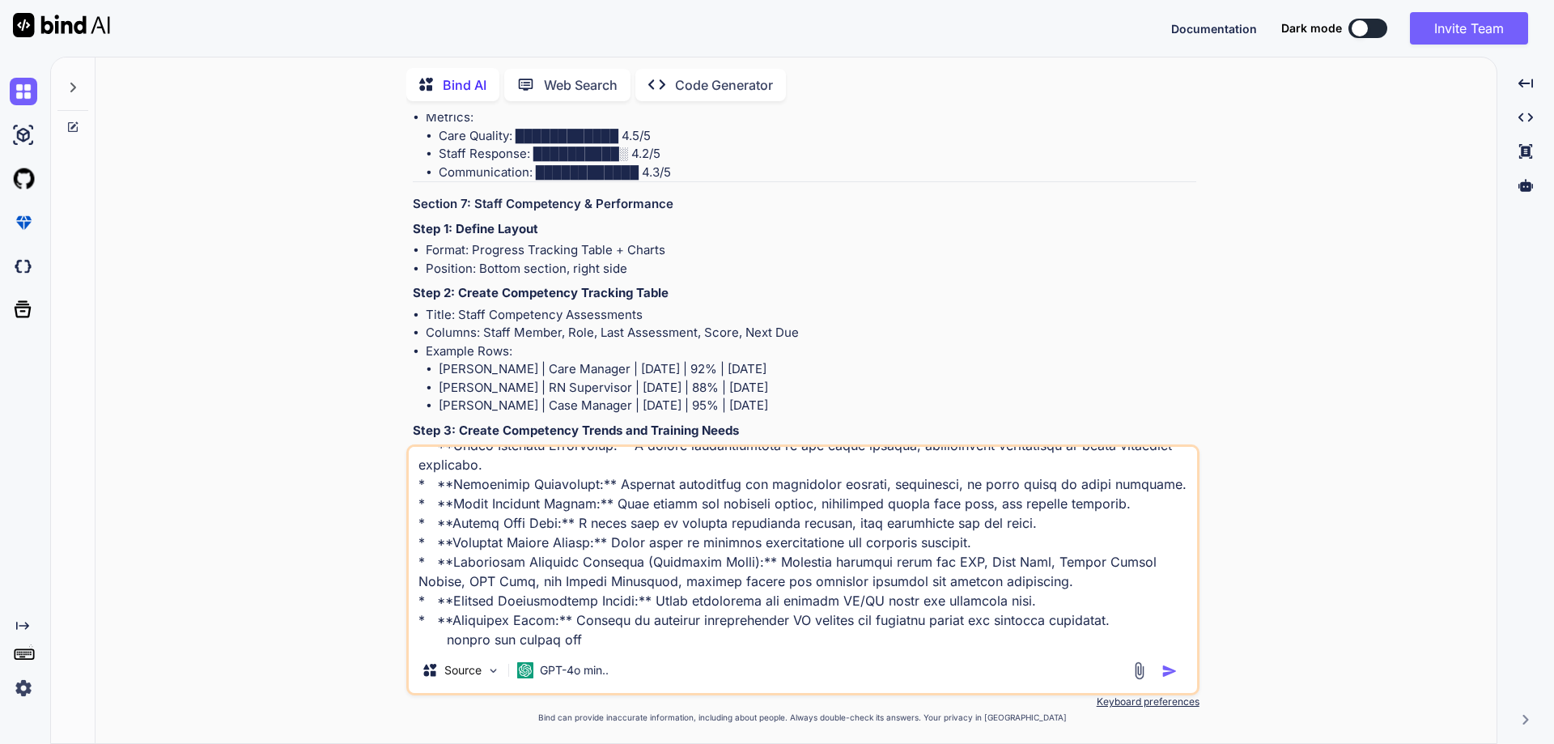
type textarea "x"
type textarea "## 4. Quality Assurance Clinical Personnel Dashboard The Quality Assurance (QA)…"
type textarea "x"
type textarea "## 4. Quality Assurance Clinical Personnel Dashboard The Quality Assurance (QA)…"
type textarea "x"
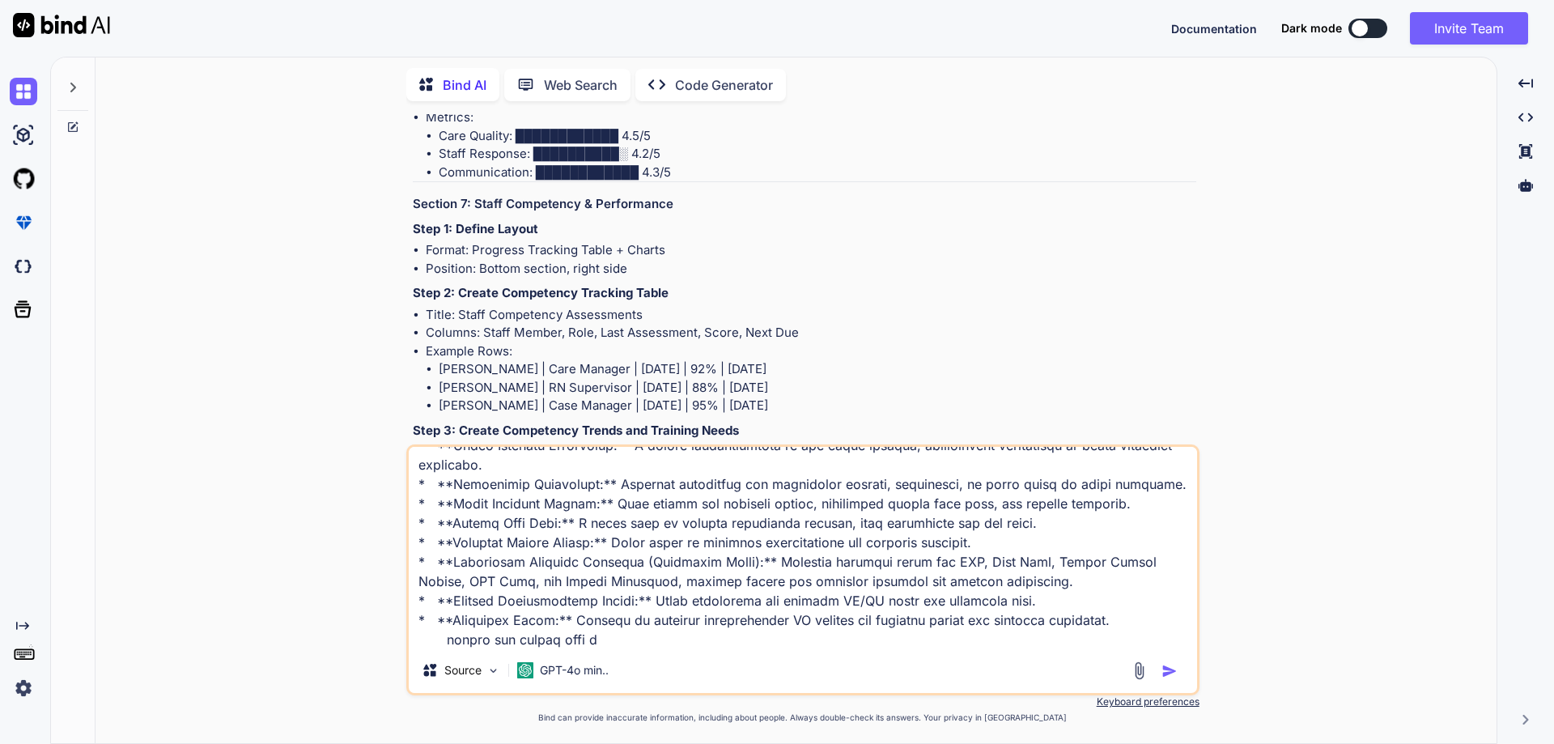
type textarea "## 4. Quality Assurance Clinical Personnel Dashboard The Quality Assurance (QA)…"
type textarea "x"
type textarea "## 4. Quality Assurance Clinical Personnel Dashboard The Quality Assurance (QA)…"
type textarea "x"
type textarea "## 4. Quality Assurance Clinical Personnel Dashboard The Quality Assurance (QA)…"
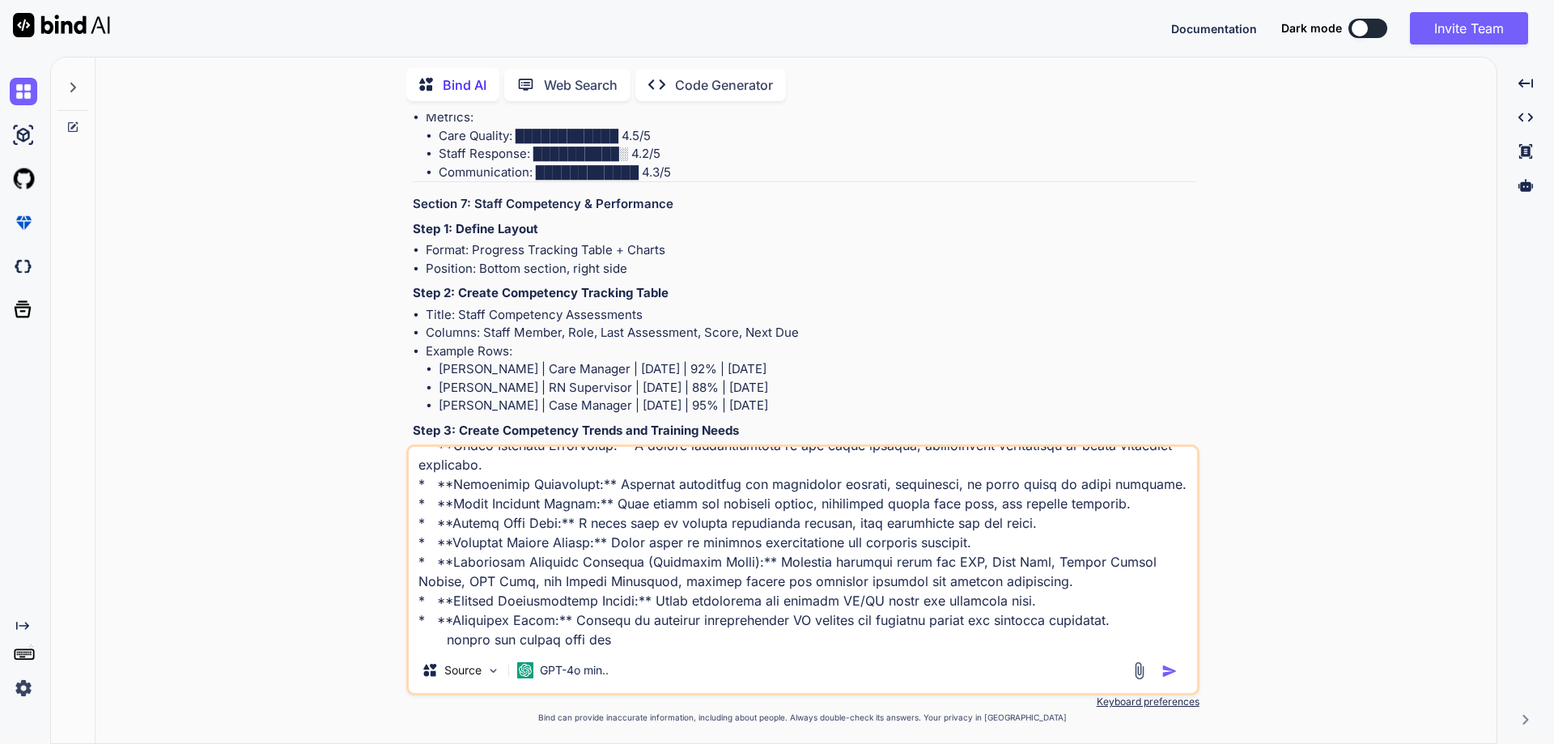
type textarea "x"
type textarea "## 4. Quality Assurance Clinical Personnel Dashboard The Quality Assurance (QA)…"
type textarea "x"
type textarea "## 4. Quality Assurance Clinical Personnel Dashboard The Quality Assurance (QA)…"
type textarea "x"
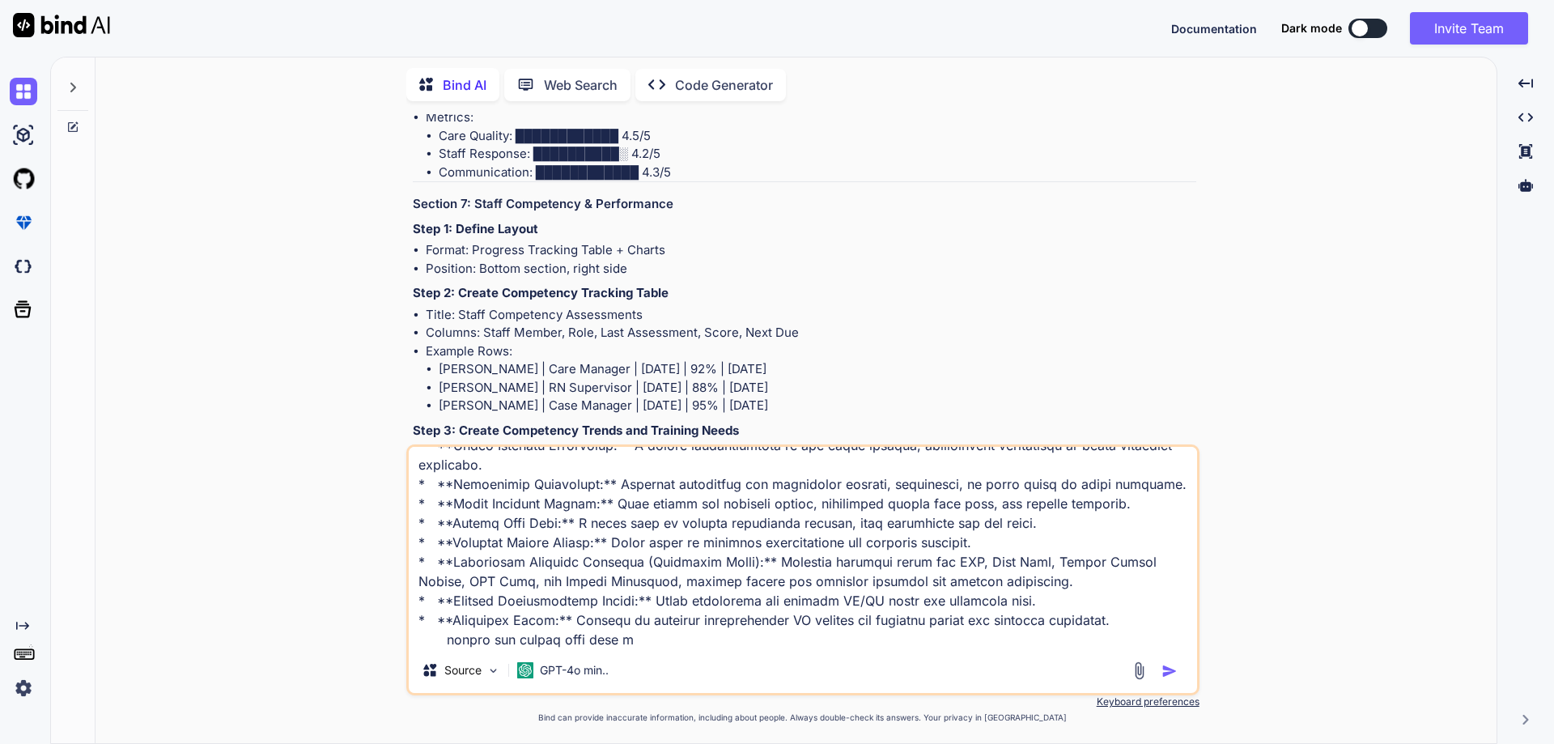
type textarea "## 4. Quality Assurance Clinical Personnel Dashboard The Quality Assurance (QA)…"
type textarea "x"
type textarea "## 4. Quality Assurance Clinical Personnel Dashboard The Quality Assurance (QA)…"
type textarea "x"
type textarea "## 4. Quality Assurance Clinical Personnel Dashboard The Quality Assurance (QA)…"
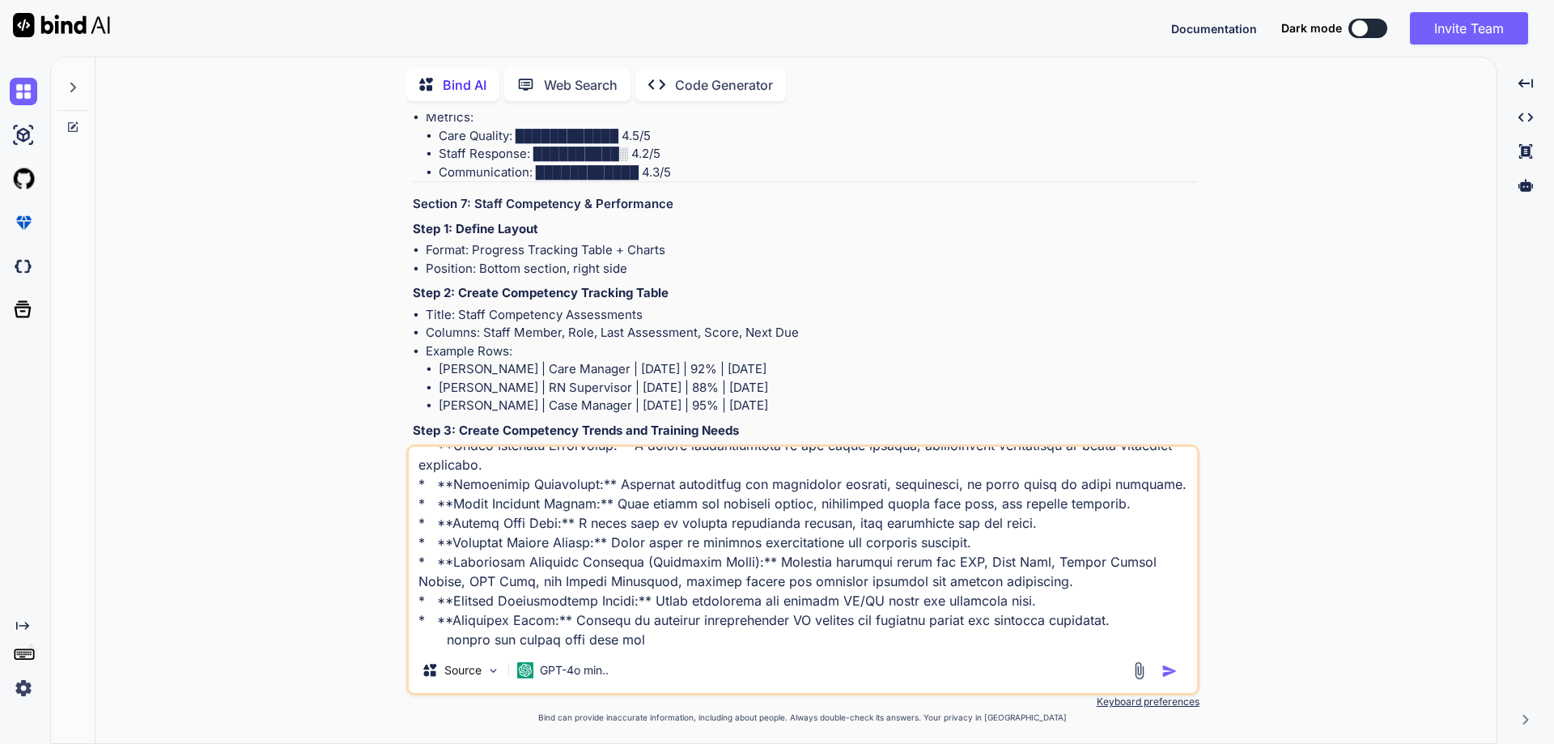
type textarea "x"
type textarea "## 4. Quality Assurance Clinical Personnel Dashboard The Quality Assurance (QA)…"
type textarea "x"
type textarea "## 4. Quality Assurance Clinical Personnel Dashboard The Quality Assurance (QA)…"
type textarea "x"
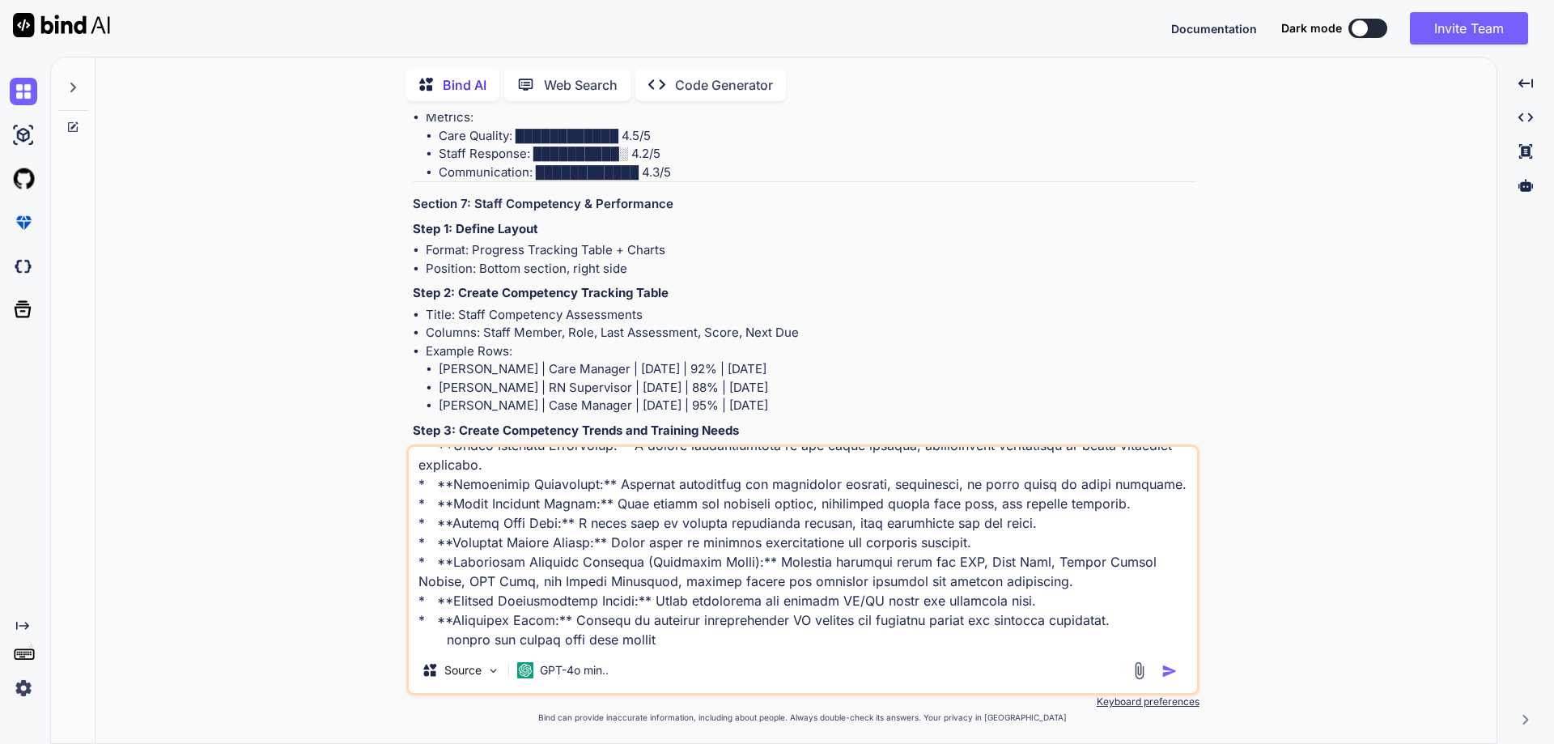
type textarea "## 4. Quality Assurance Clinical Personnel Dashboard The Quality Assurance (QA)…"
type textarea "x"
type textarea "## 4. Quality Assurance Clinical Personnel Dashboard The Quality Assurance (QA)…"
type textarea "x"
type textarea "## 4. Quality Assurance Clinical Personnel Dashboard The Quality Assurance (QA)…"
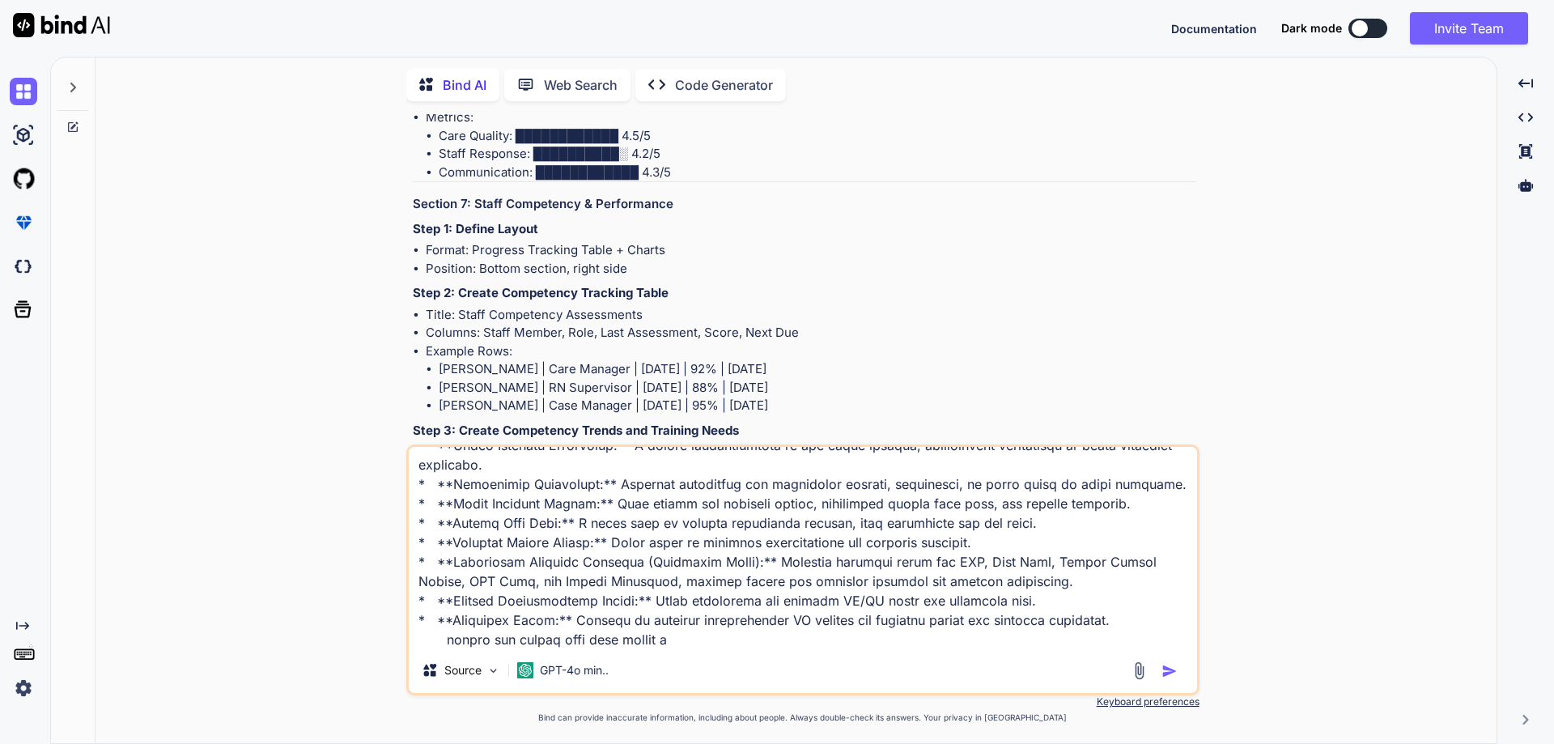
type textarea "x"
type textarea "## 4. Quality Assurance Clinical Personnel Dashboard The Quality Assurance (QA)…"
type textarea "x"
type textarea "## 4. Quality Assurance Clinical Personnel Dashboard The Quality Assurance (QA)…"
type textarea "x"
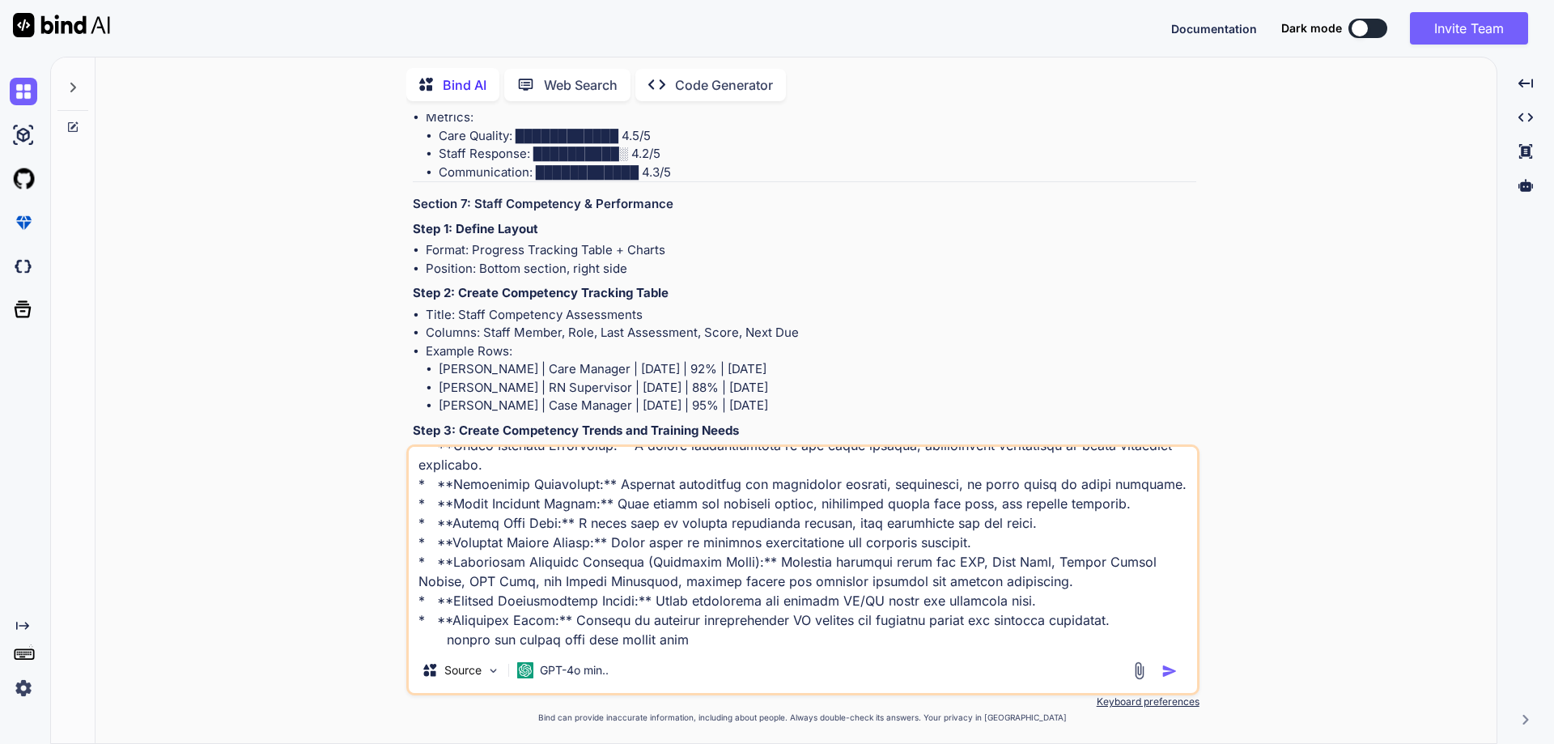
type textarea "## 4. Quality Assurance Clinical Personnel Dashboard The Quality Assurance (QA)…"
type textarea "x"
type textarea "## 4. Quality Assurance Clinical Personnel Dashboard The Quality Assurance (QA)…"
type textarea "x"
type textarea "## 4. Quality Assurance Clinical Personnel Dashboard The Quality Assurance (QA)…"
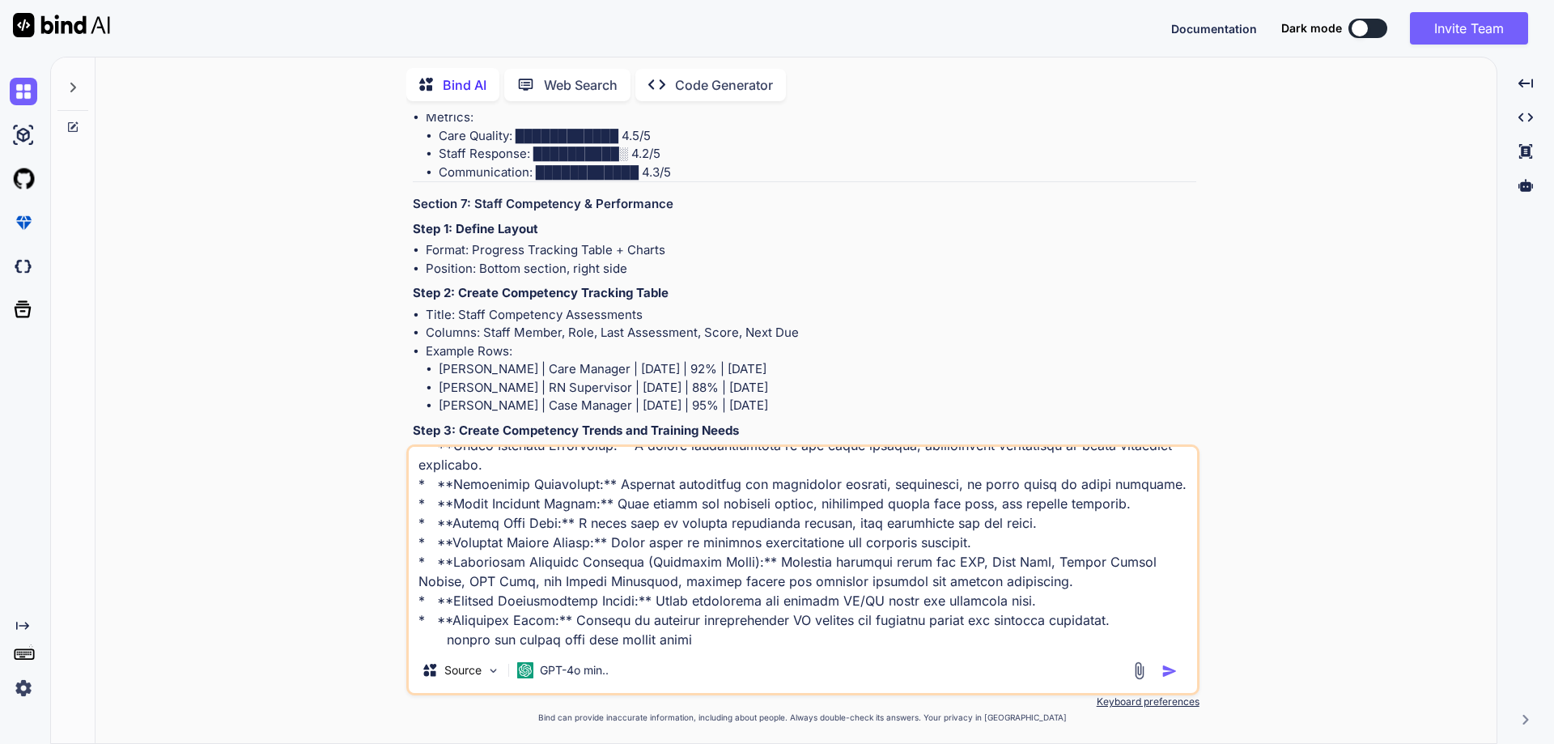
type textarea "x"
type textarea "## 4. Quality Assurance Clinical Personnel Dashboard The Quality Assurance (QA)…"
type textarea "x"
type textarea "## 4. Quality Assurance Clinical Personnel Dashboard The Quality Assurance (QA)…"
type textarea "x"
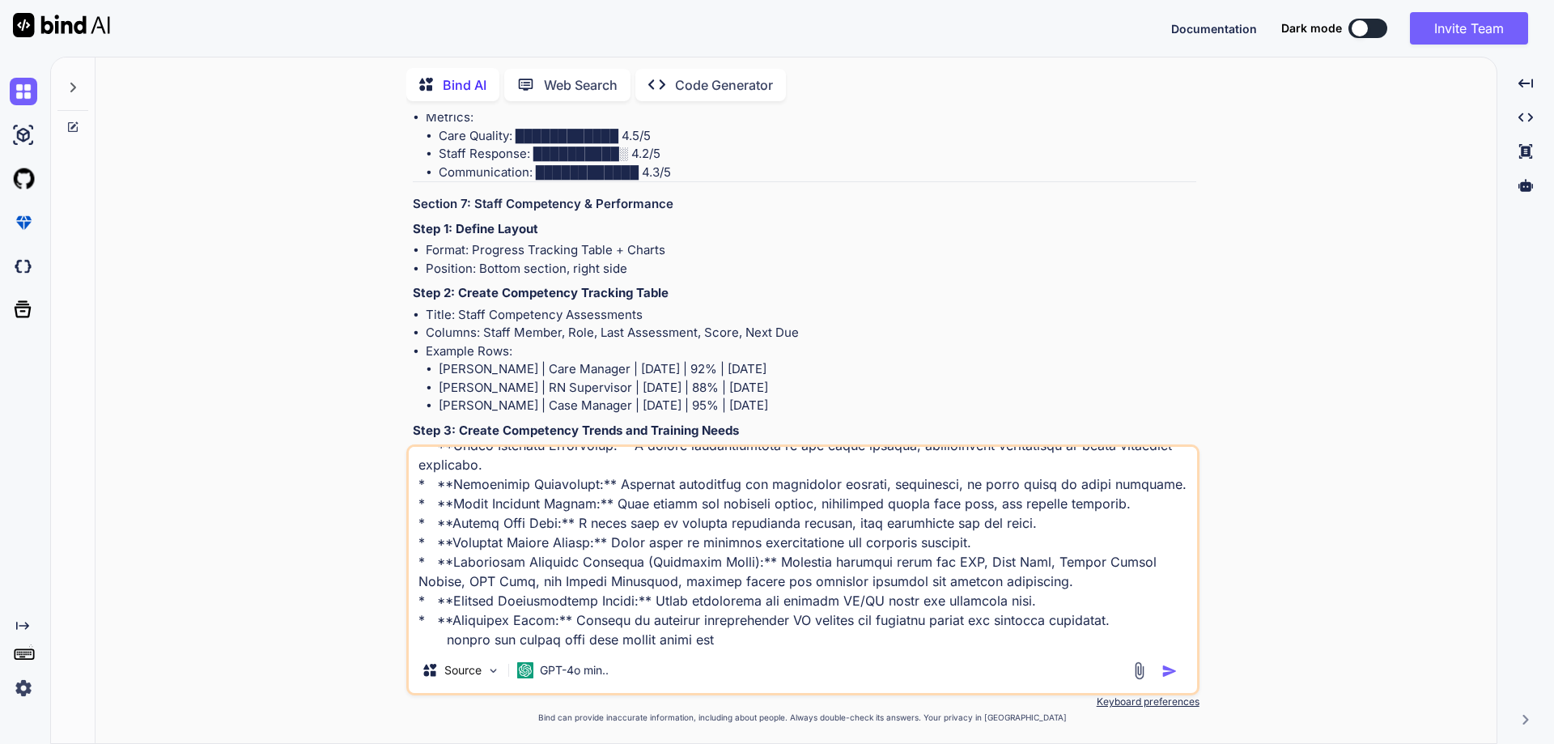
type textarea "## 4. Quality Assurance Clinical Personnel Dashboard The Quality Assurance (QA)…"
type textarea "x"
type textarea "## 4. Quality Assurance Clinical Personnel Dashboard The Quality Assurance (QA)…"
type textarea "x"
type textarea "## 4. Quality Assurance Clinical Personnel Dashboard The Quality Assurance (QA)…"
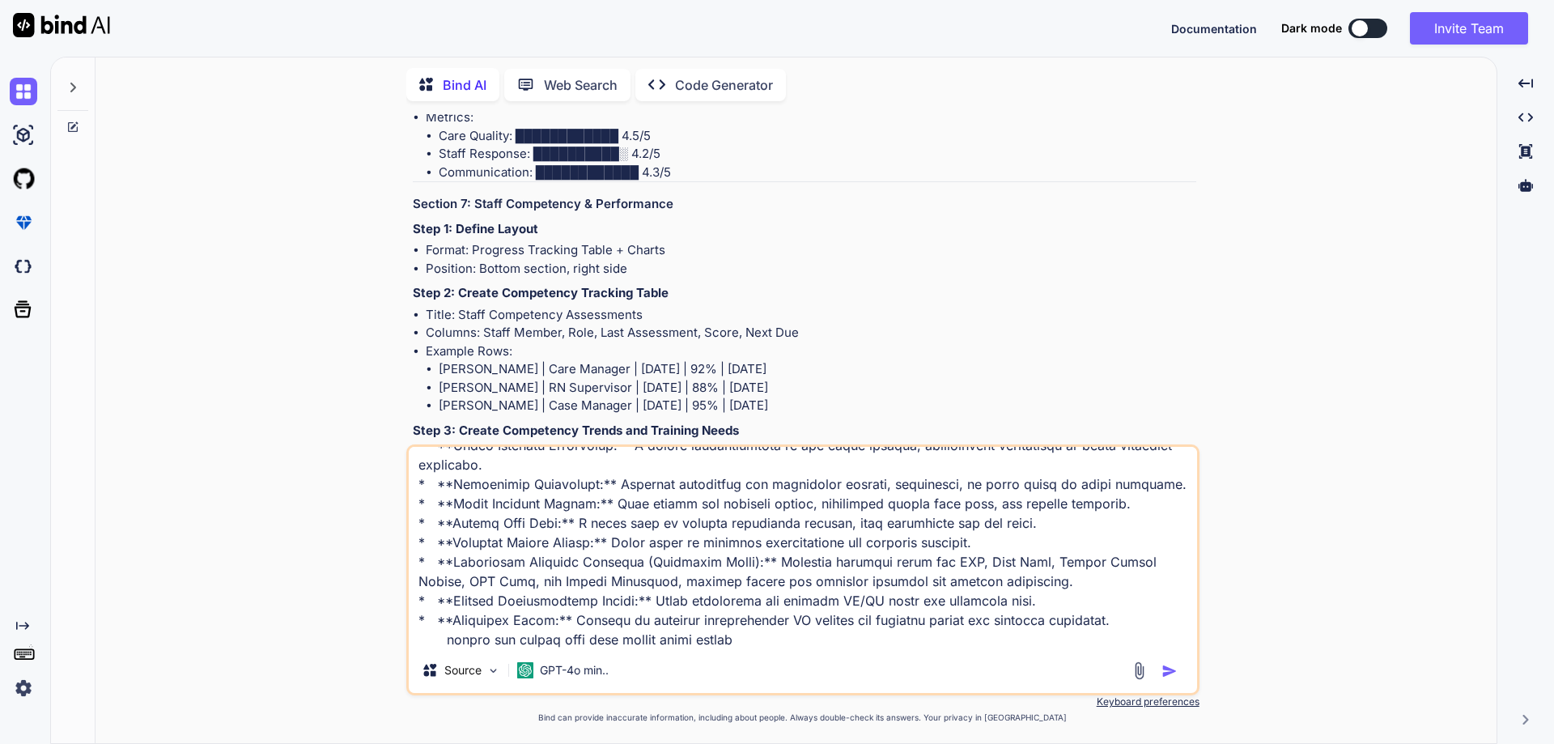
type textarea "x"
type textarea "## 4. Quality Assurance Clinical Personnel Dashboard The Quality Assurance (QA)…"
type textarea "x"
type textarea "## 4. Quality Assurance Clinical Personnel Dashboard The Quality Assurance (QA)…"
type textarea "x"
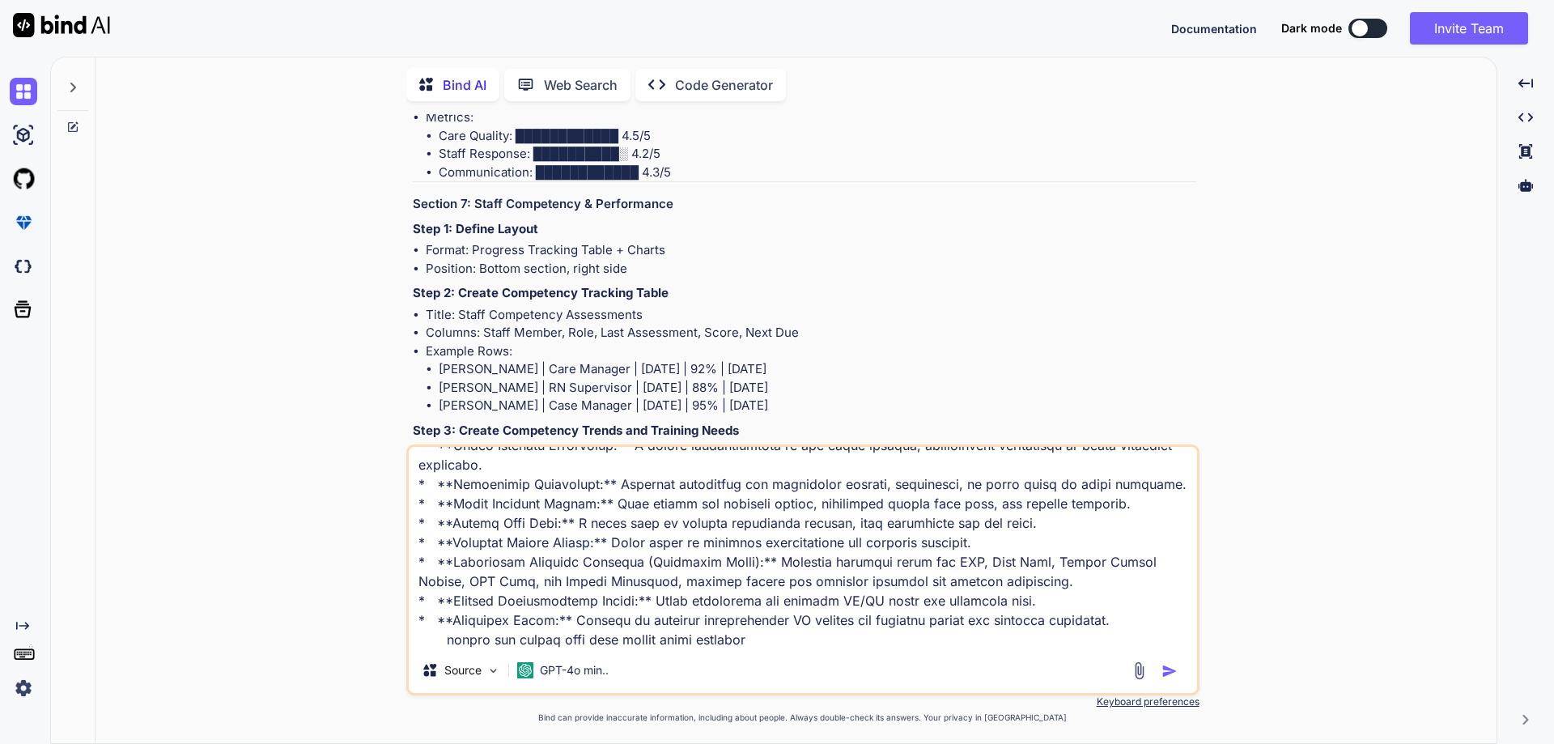
type textarea "## 4. Quality Assurance Clinical Personnel Dashboard The Quality Assurance (QA)…"
type textarea "x"
type textarea "## 4. Quality Assurance Clinical Personnel Dashboard The Quality Assurance (QA)…"
type textarea "x"
type textarea "## 4. Quality Assurance Clinical Personnel Dashboard The Quality Assurance (QA)…"
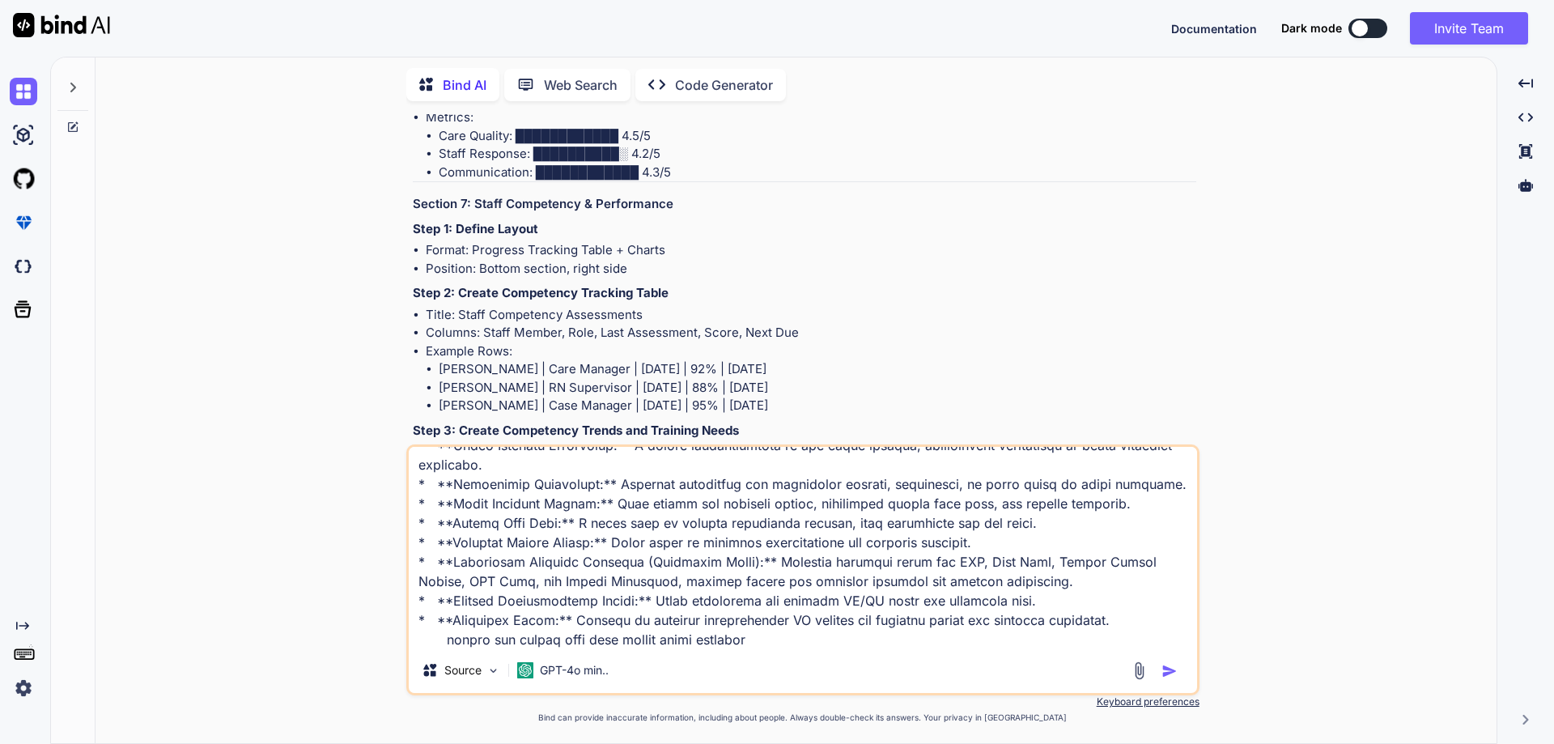
type textarea "x"
type textarea "## 4. Quality Assurance Clinical Personnel Dashboard The Quality Assurance (QA)…"
type textarea "x"
type textarea "## 4. Quality Assurance Clinical Personnel Dashboard The Quality Assurance (QA)…"
type textarea "x"
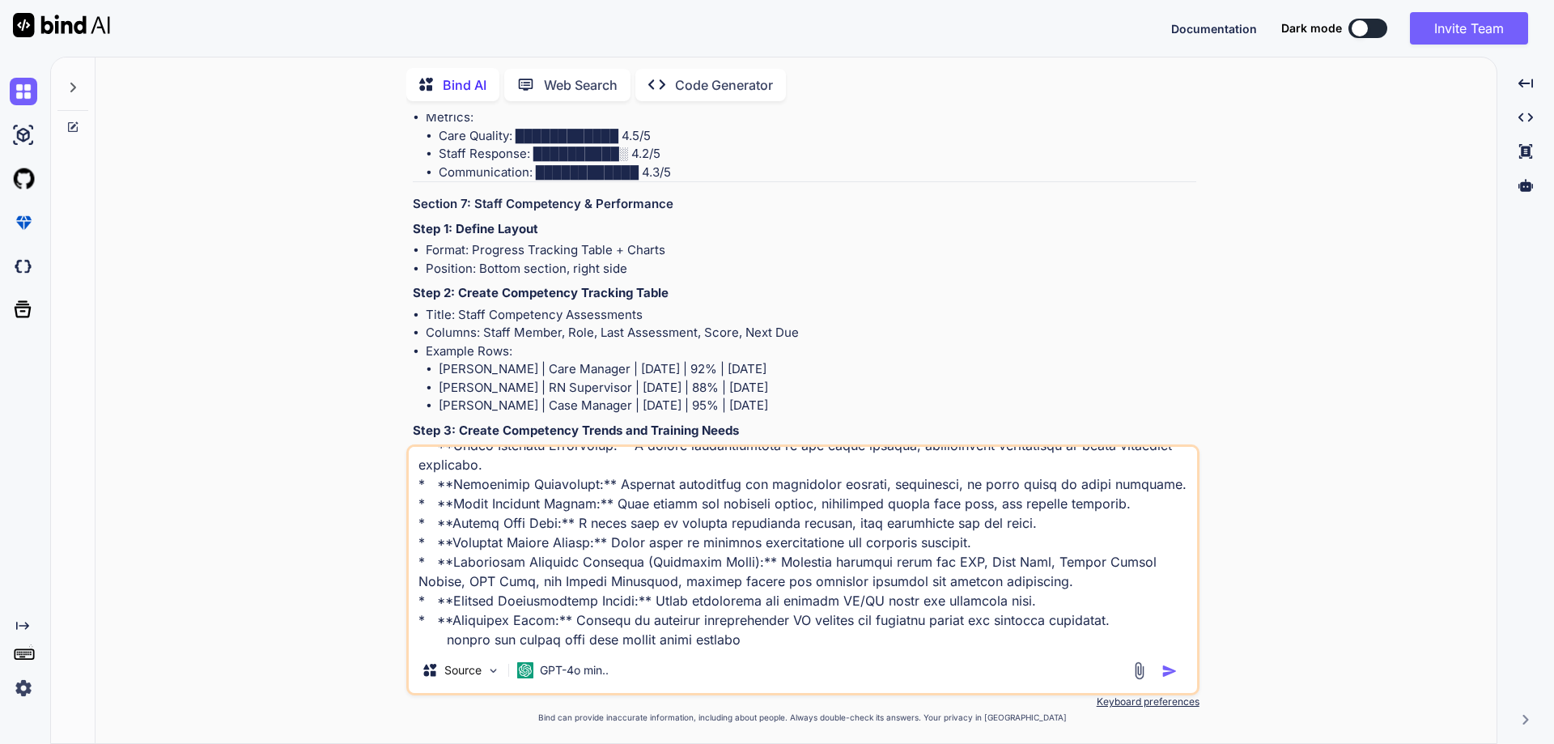
type textarea "## 4. Quality Assurance Clinical Personnel Dashboard The Quality Assurance (QA)…"
type textarea "x"
type textarea "## 4. Quality Assurance Clinical Personnel Dashboard The Quality Assurance (QA)…"
type textarea "x"
type textarea "## 4. Quality Assurance Clinical Personnel Dashboard The Quality Assurance (QA)…"
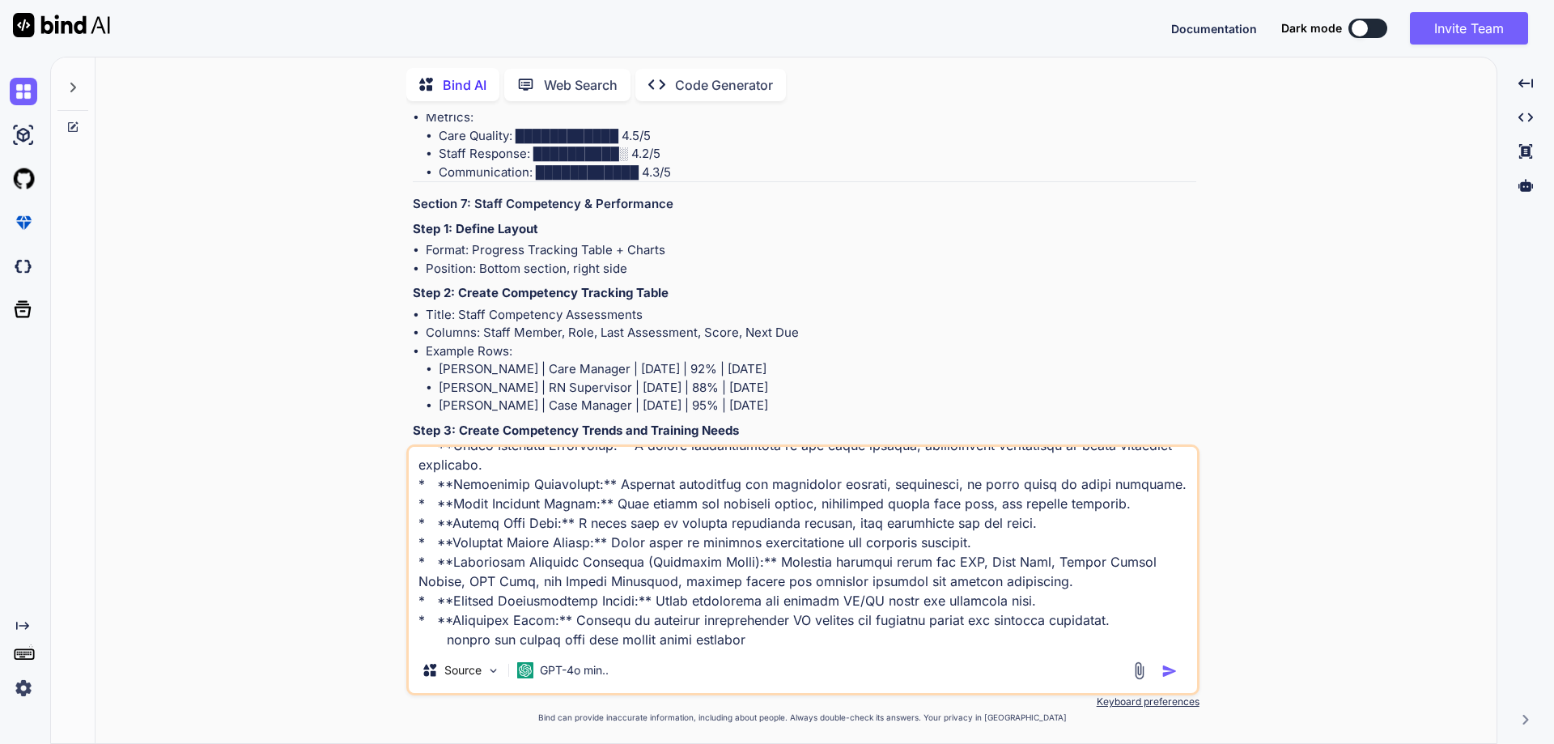
type textarea "x"
type textarea "## 4. Quality Assurance Clinical Personnel Dashboard The Quality Assurance (QA)…"
type textarea "x"
type textarea "## 4. Quality Assurance Clinical Personnel Dashboard The Quality Assurance (QA)…"
type textarea "x"
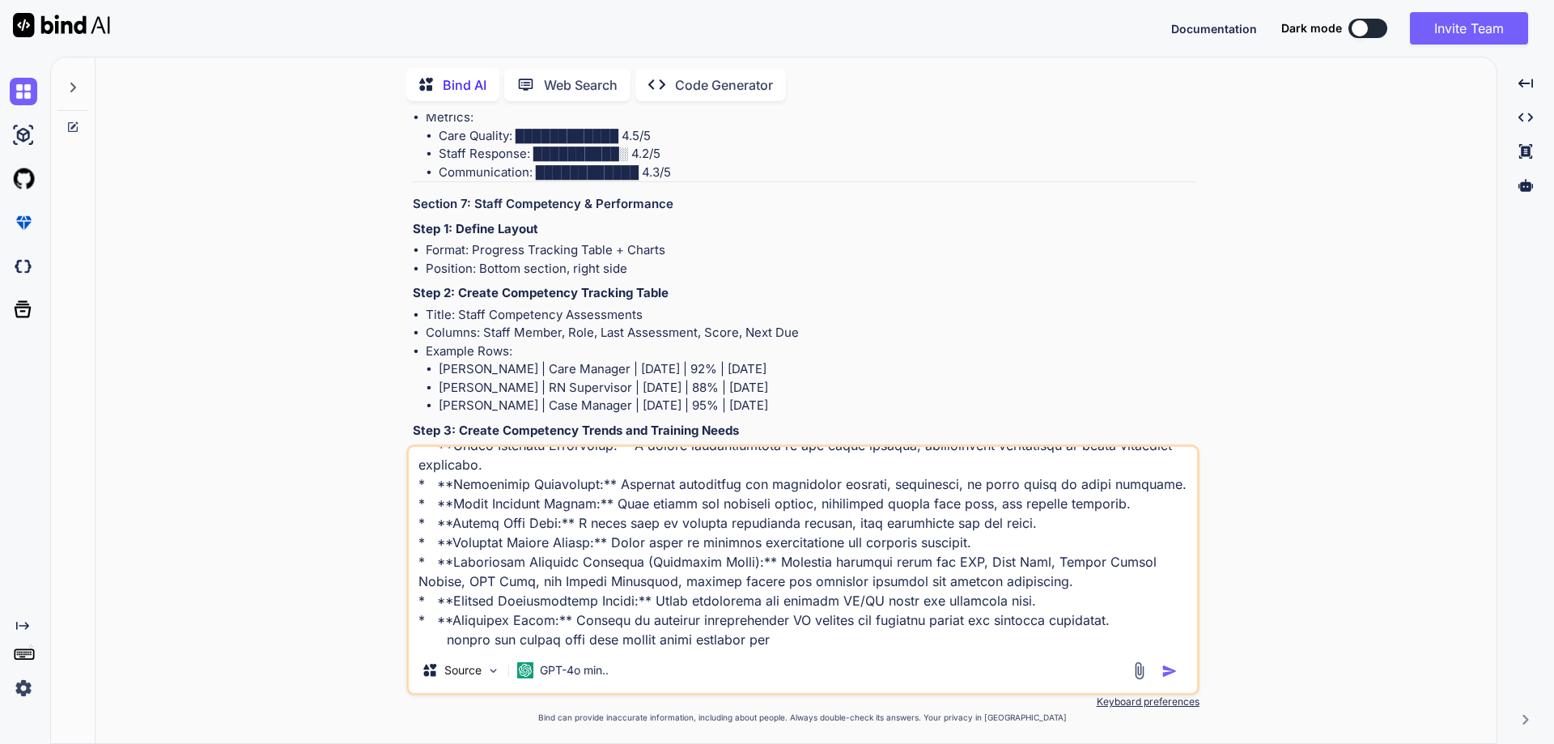
type textarea "## 4. Quality Assurance Clinical Personnel Dashboard The Quality Assurance (QA)…"
type textarea "x"
type textarea "## 4. Quality Assurance Clinical Personnel Dashboard The Quality Assurance (QA)…"
type textarea "x"
type textarea "## 4. Quality Assurance Clinical Personnel Dashboard The Quality Assurance (QA)…"
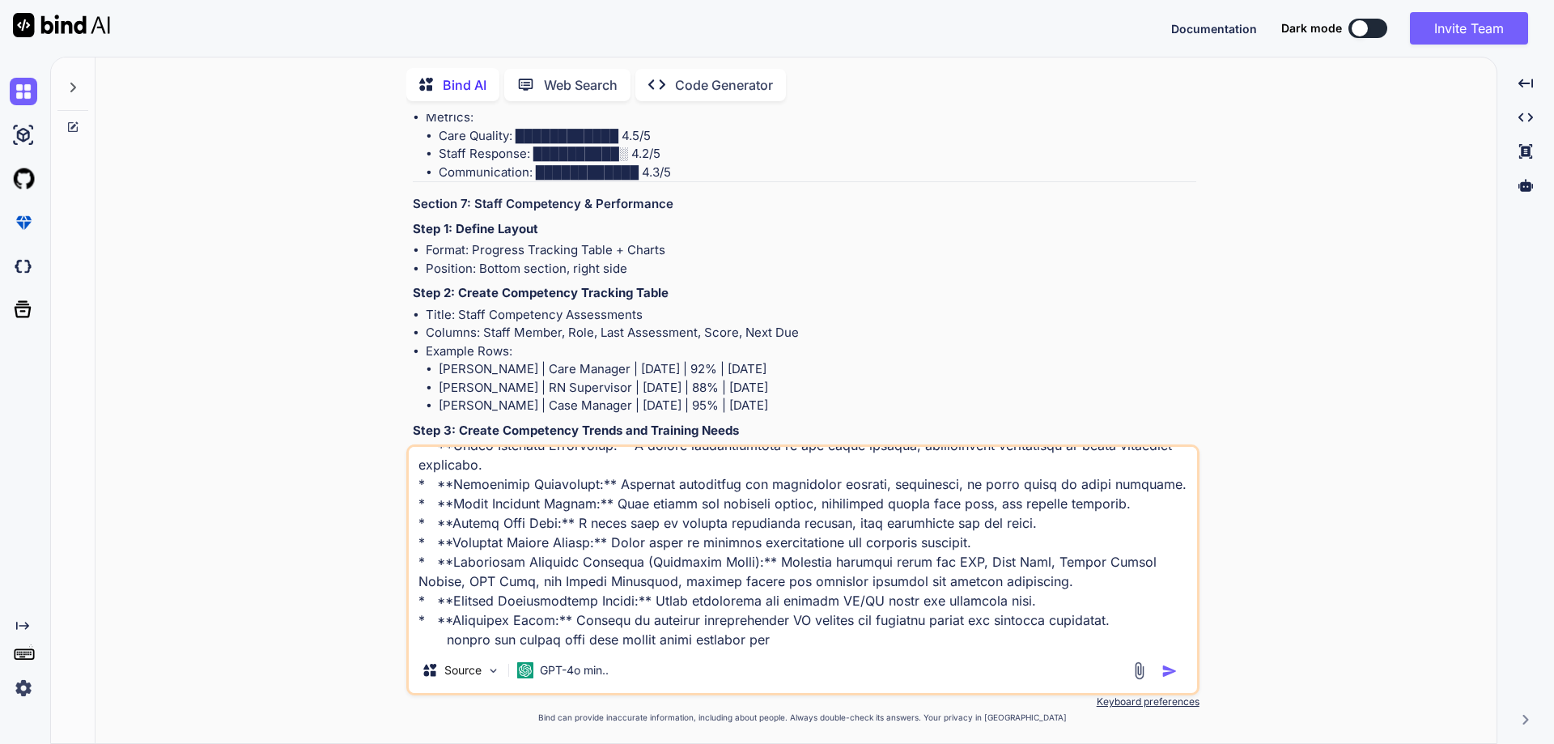
type textarea "x"
type textarea "## 4. Quality Assurance Clinical Personnel Dashboard The Quality Assurance (QA)…"
type textarea "x"
type textarea "## 4. Quality Assurance Clinical Personnel Dashboard The Quality Assurance (QA)…"
type textarea "x"
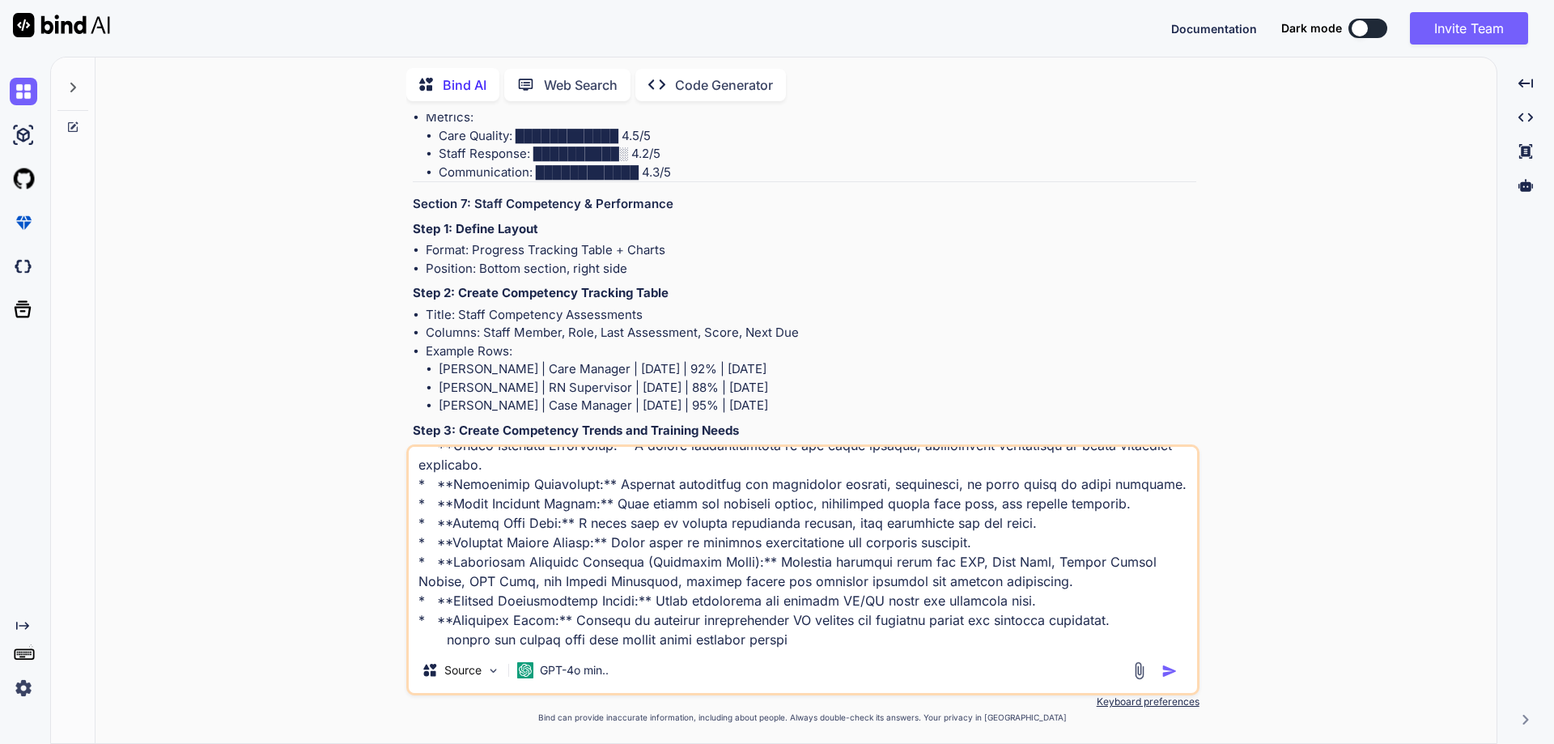
type textarea "## 4. Quality Assurance Clinical Personnel Dashboard The Quality Assurance (QA)…"
type textarea "x"
type textarea "## 4. Quality Assurance Clinical Personnel Dashboard The Quality Assurance (QA)…"
click at [1163, 666] on img "button" at bounding box center [1169, 671] width 16 height 16
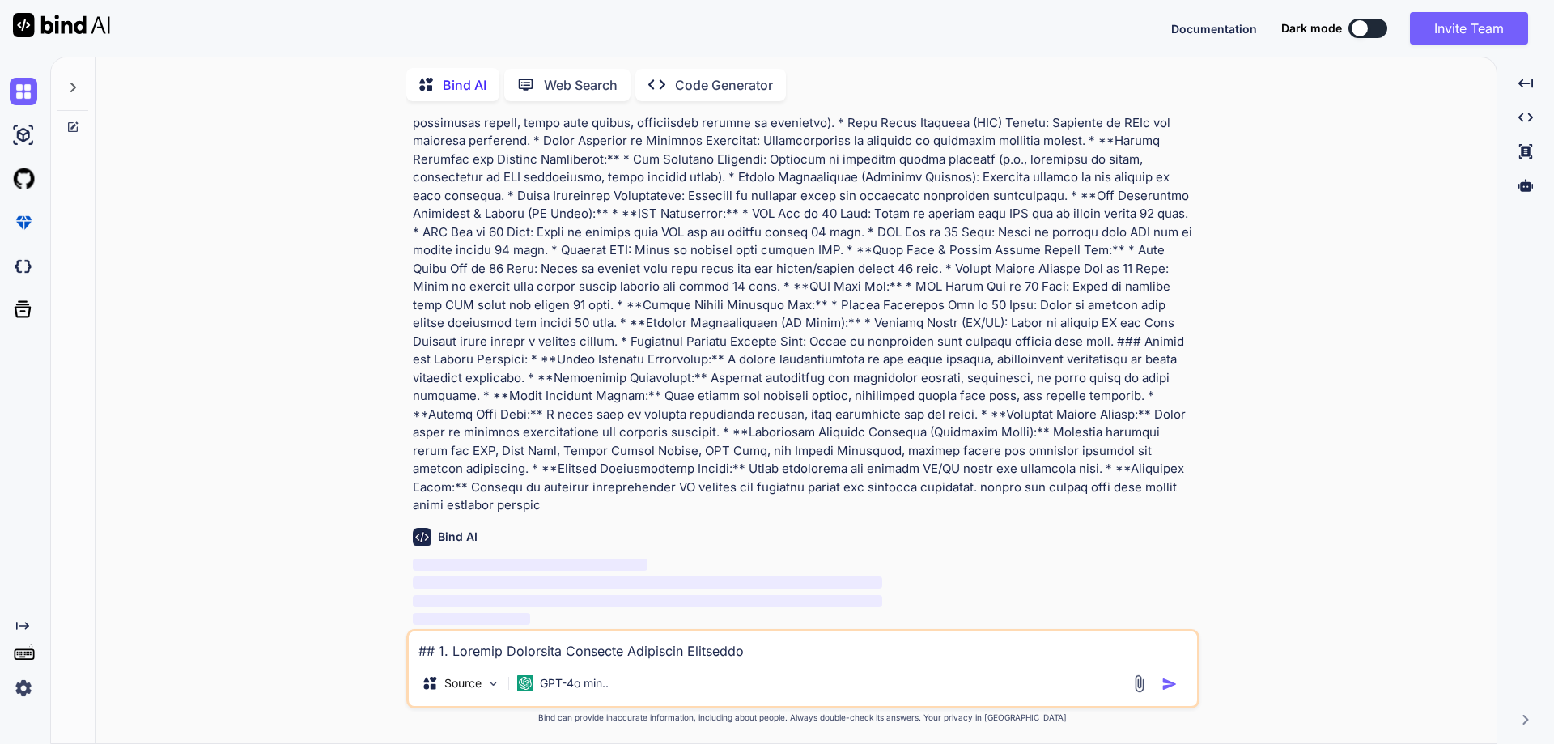
scroll to position [11993, 0]
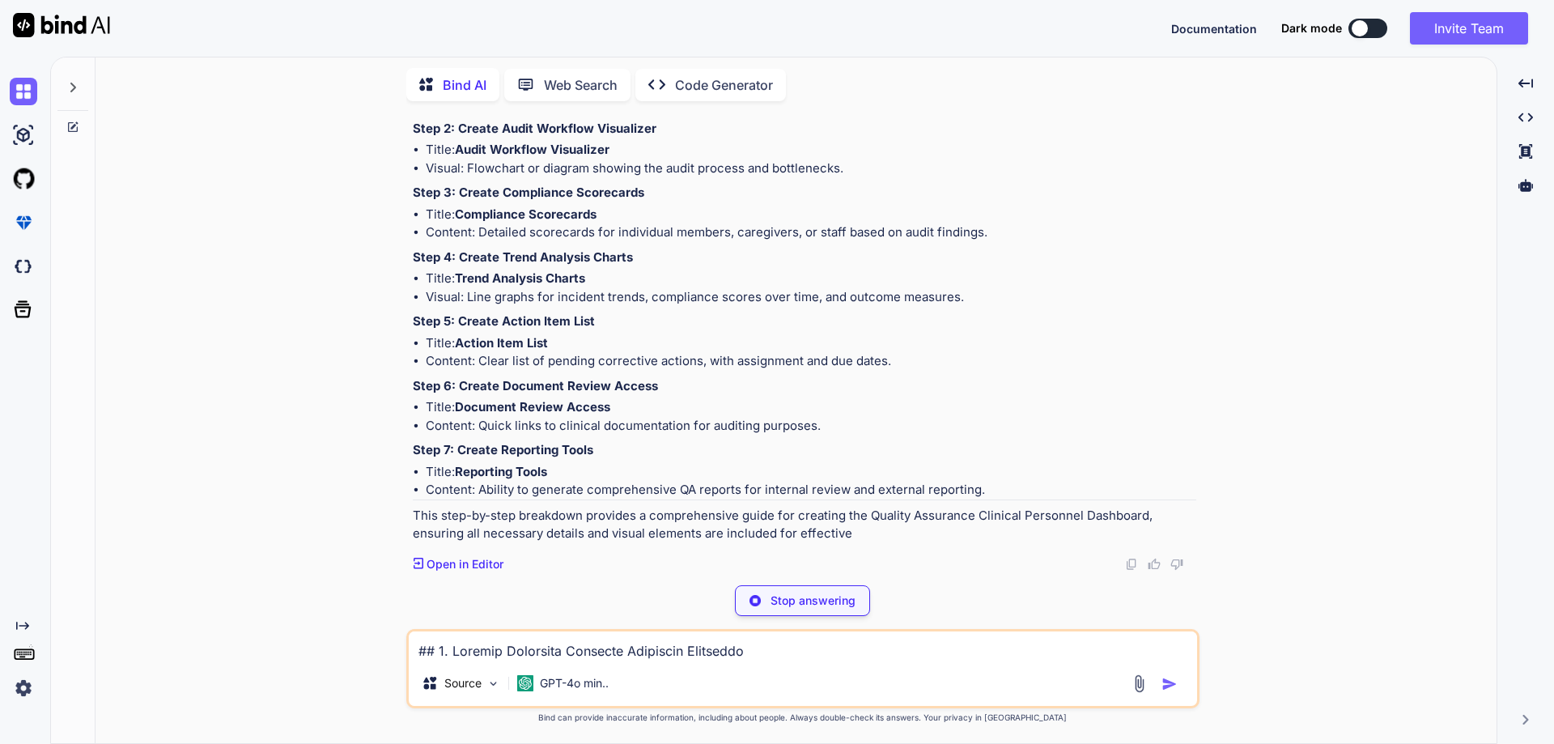
type textarea "x"
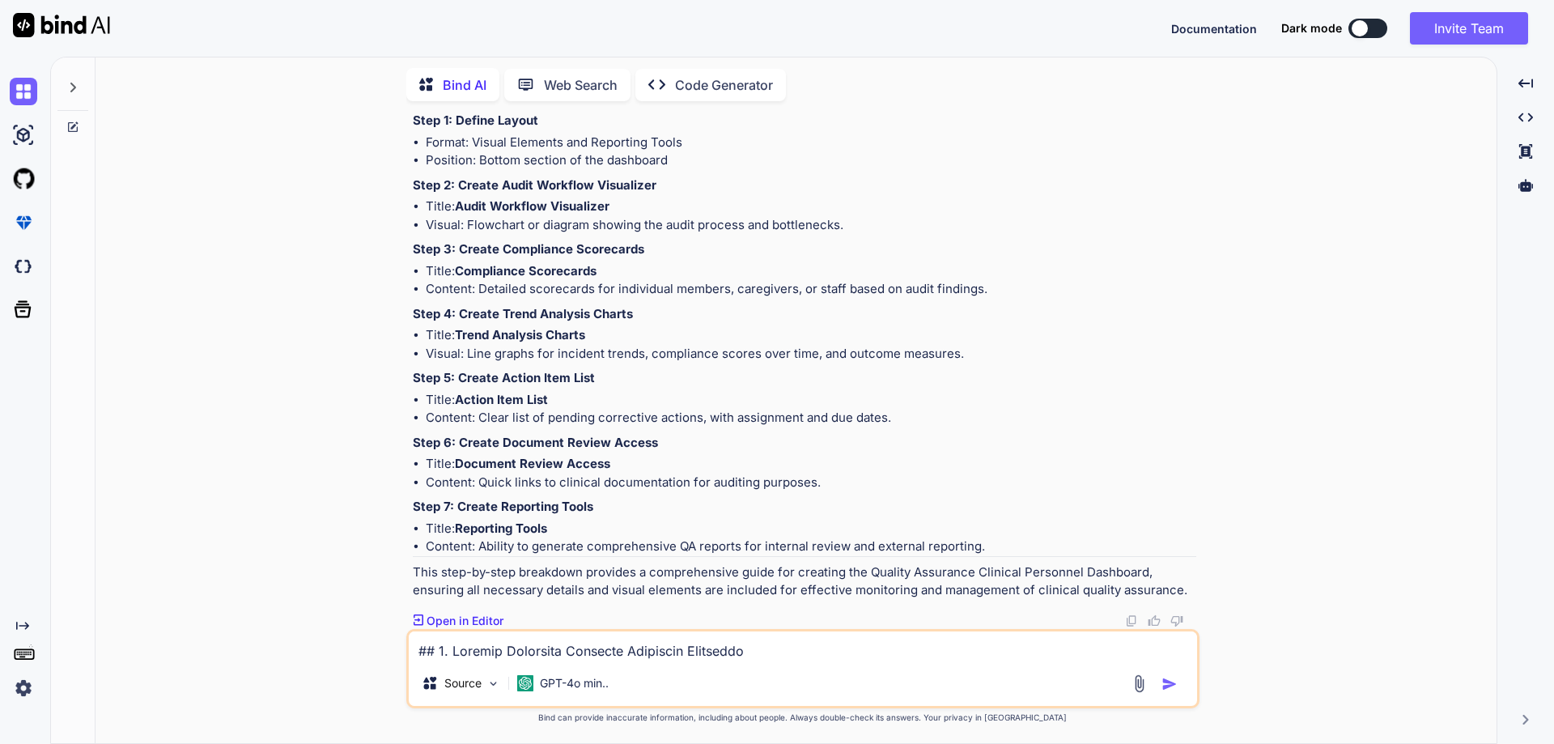
scroll to position [13735, 0]
click at [615, 633] on textarea at bounding box center [803, 645] width 788 height 29
type textarea "d"
type textarea "x"
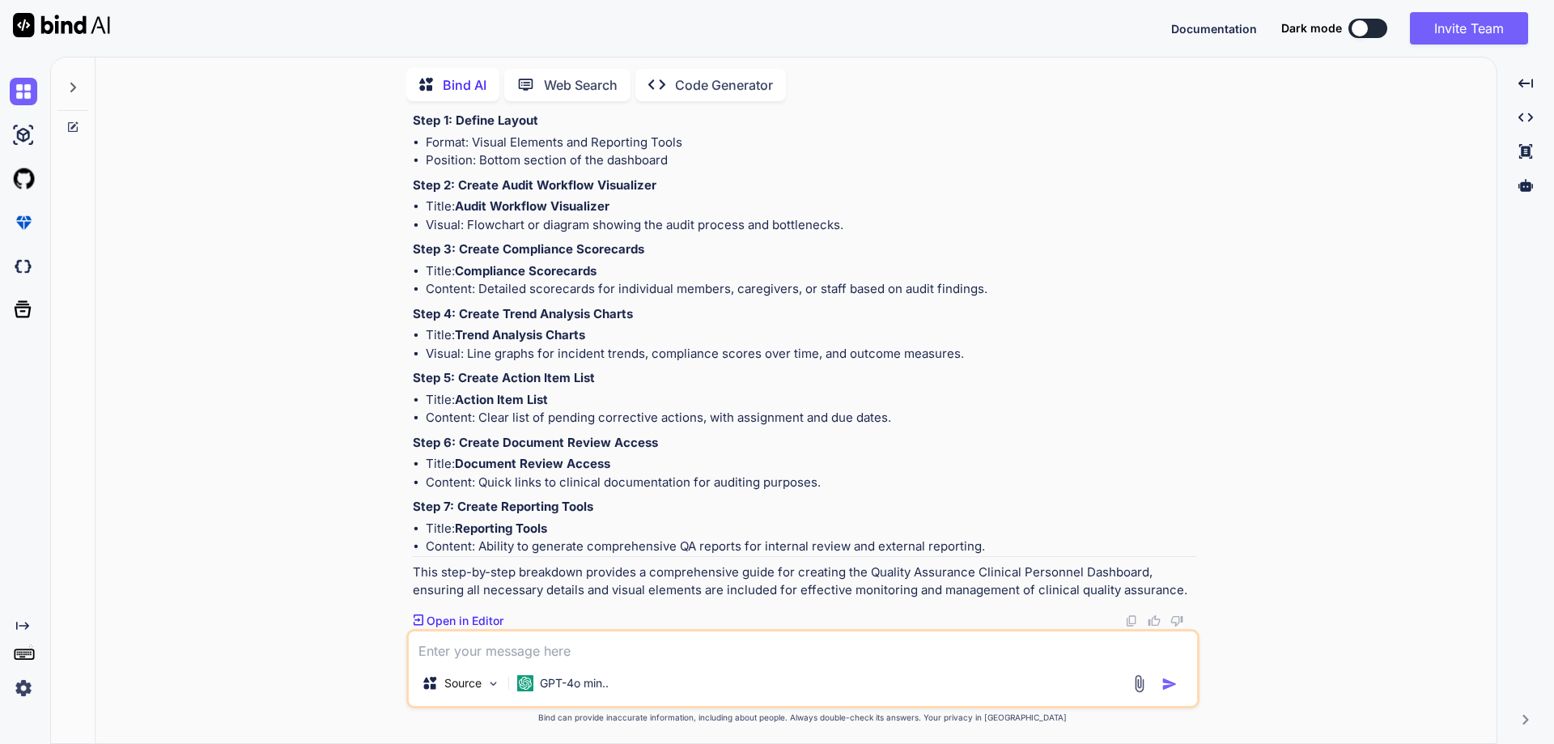
type textarea "c"
type textarea "x"
type textarea "cr"
type textarea "x"
type textarea "cre"
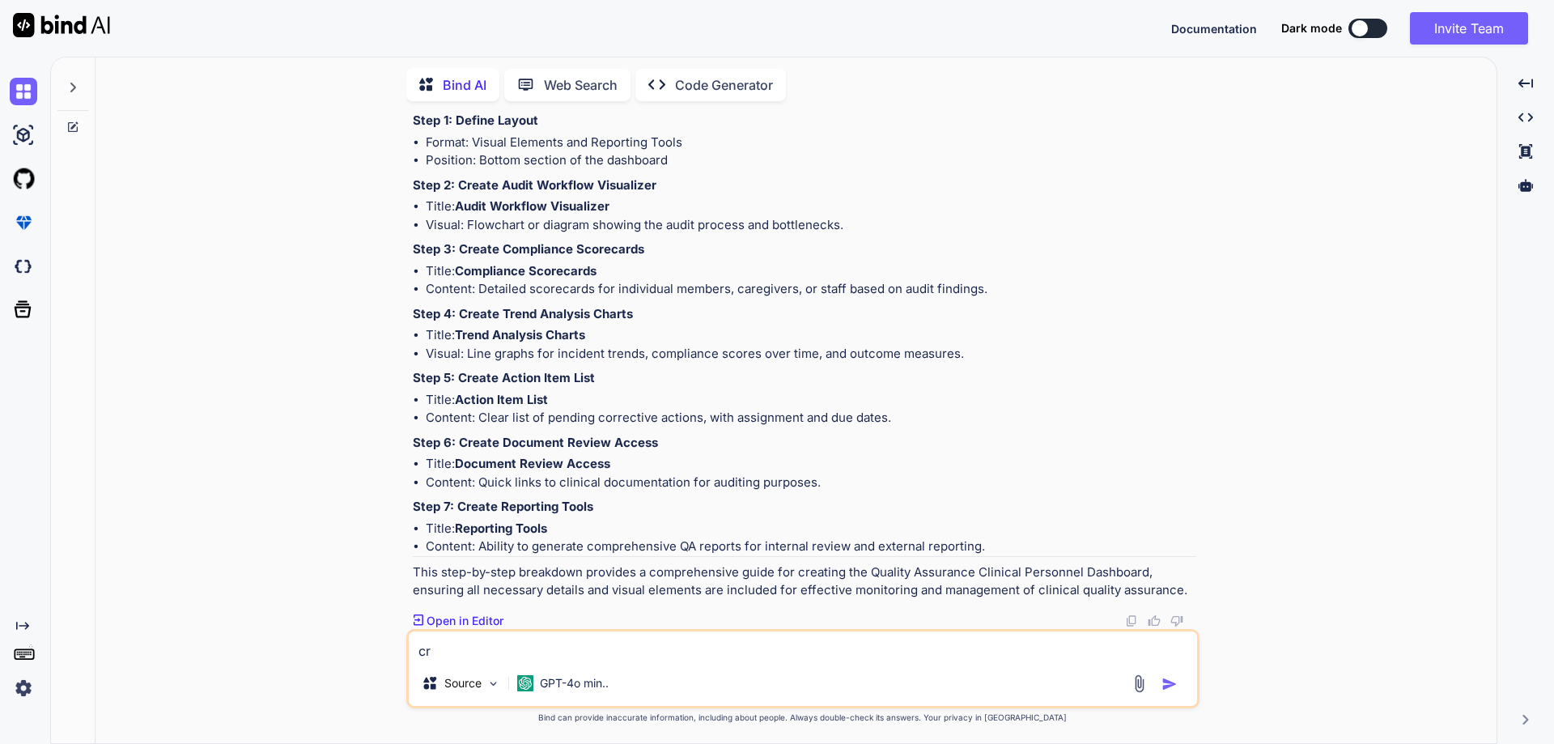
type textarea "x"
type textarea "crea"
type textarea "x"
type textarea "creat"
type textarea "x"
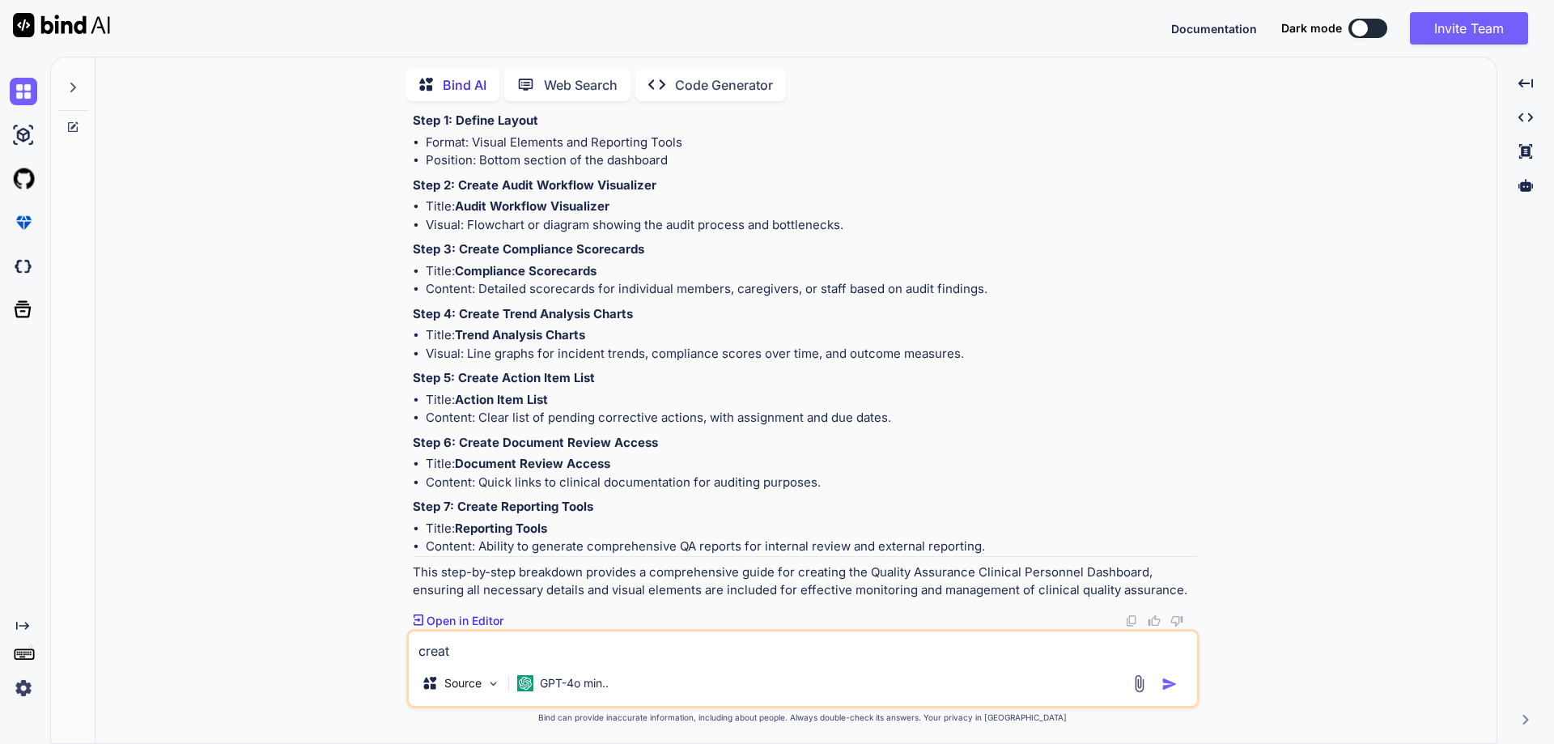
type textarea "create"
type textarea "x"
type textarea "create"
type textarea "x"
type textarea "create s"
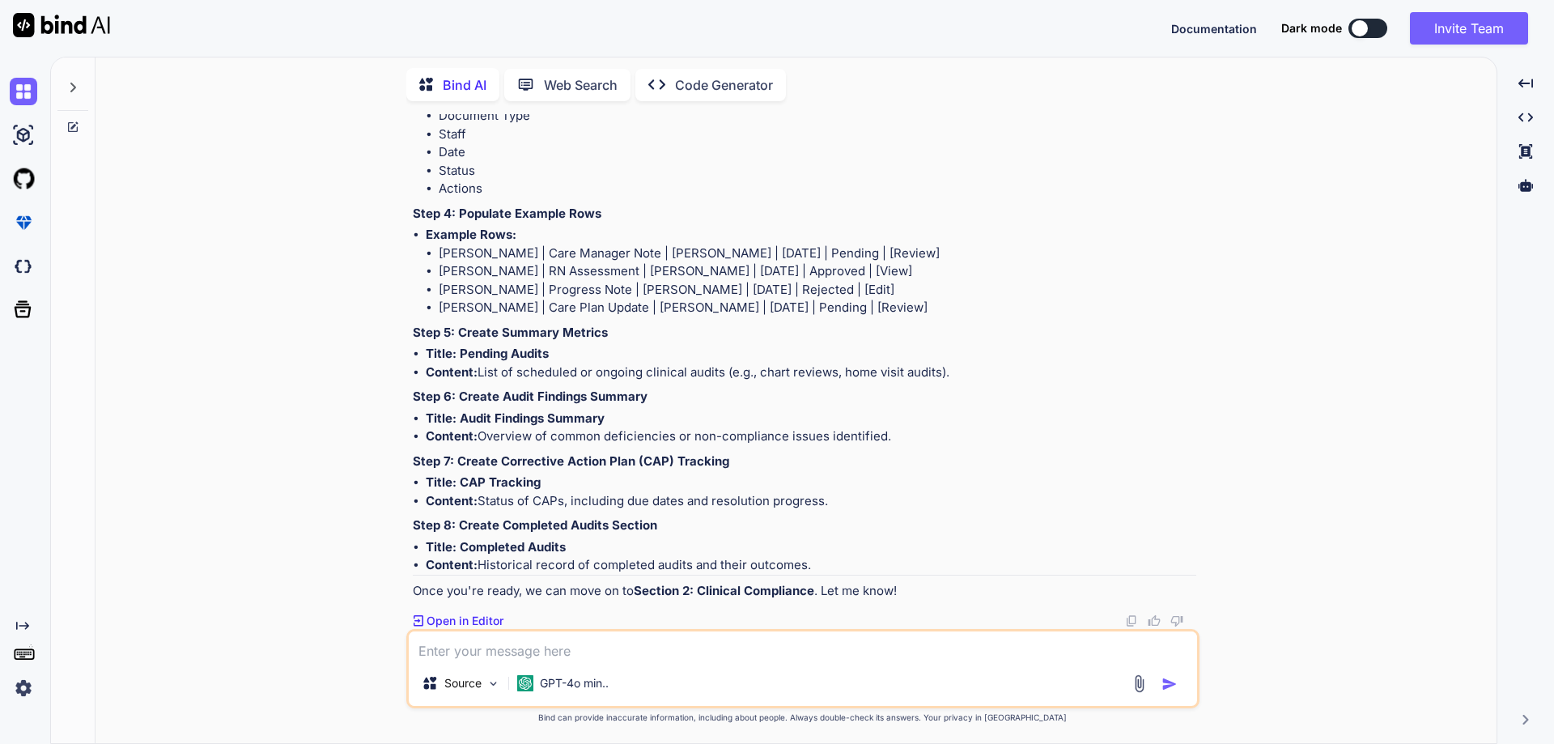
scroll to position [15767, 0]
